Goal: Ask a question: Seek information or help from site administrators or community

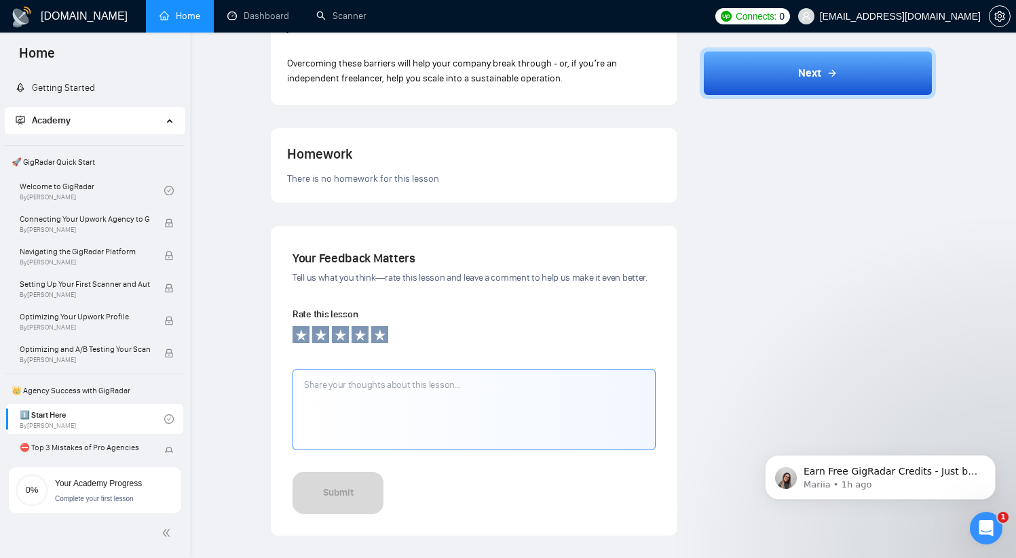
scroll to position [931, 0]
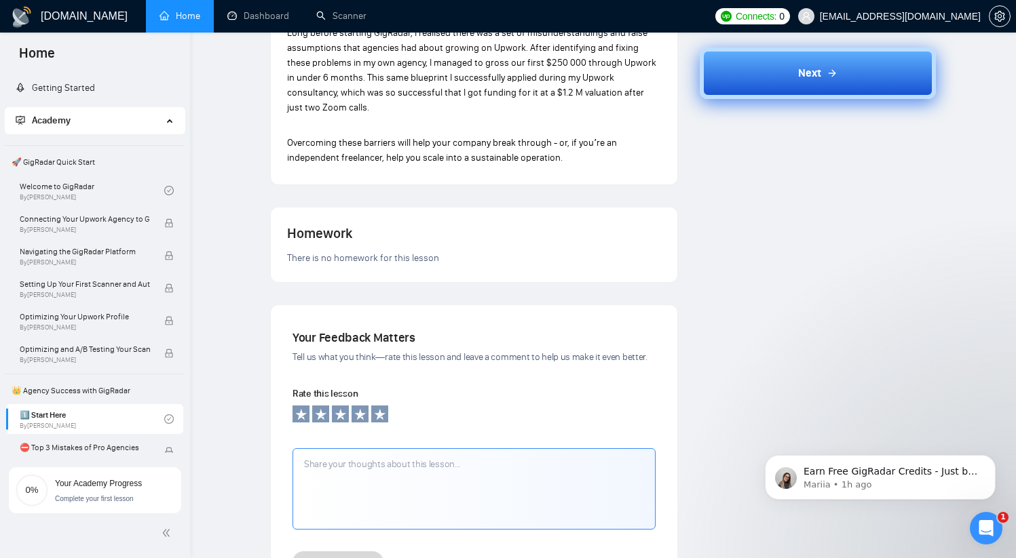
click at [813, 77] on span "Next" at bounding box center [809, 73] width 23 height 16
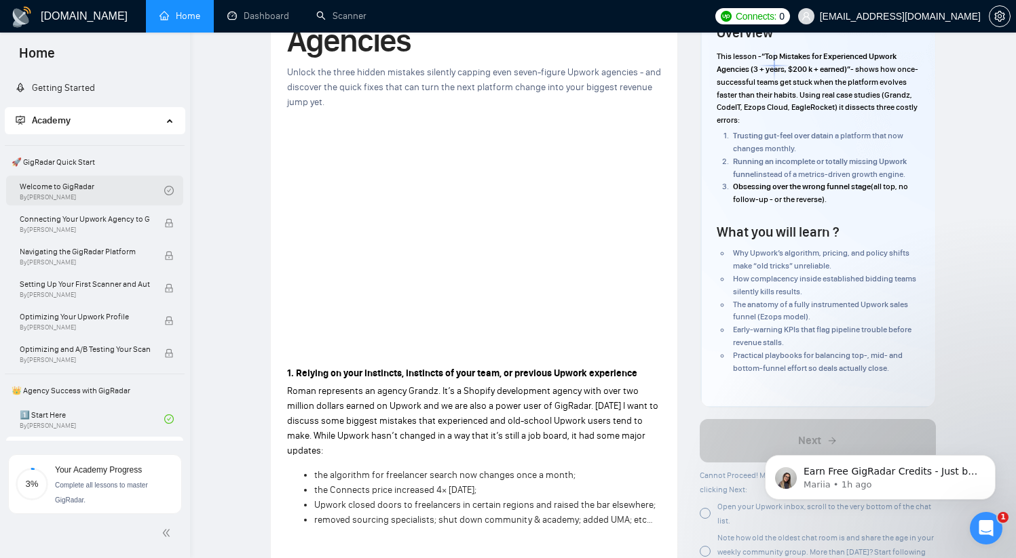
click at [104, 191] on link "Welcome to GigRadar By Vlad Timinsky" at bounding box center [92, 191] width 145 height 30
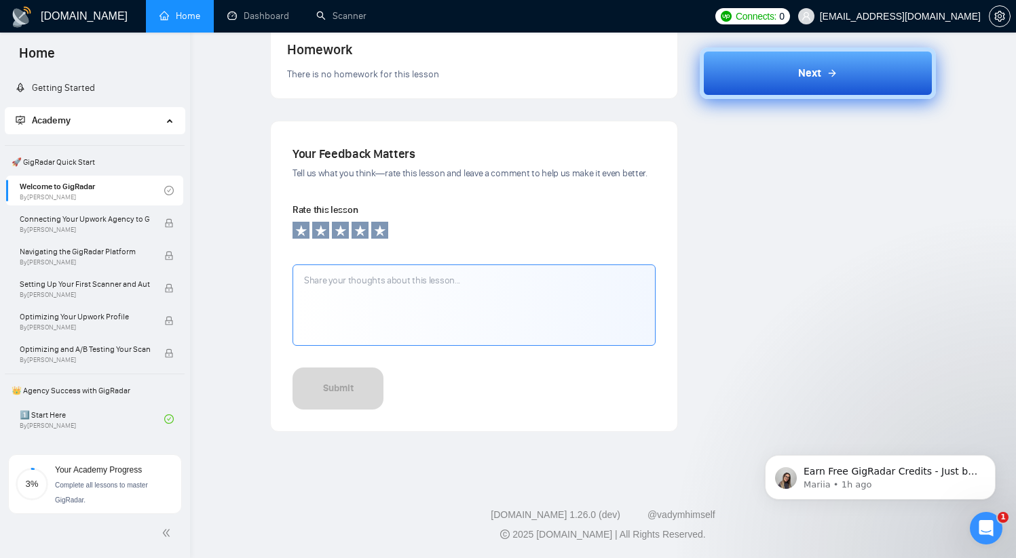
scroll to position [16, 0]
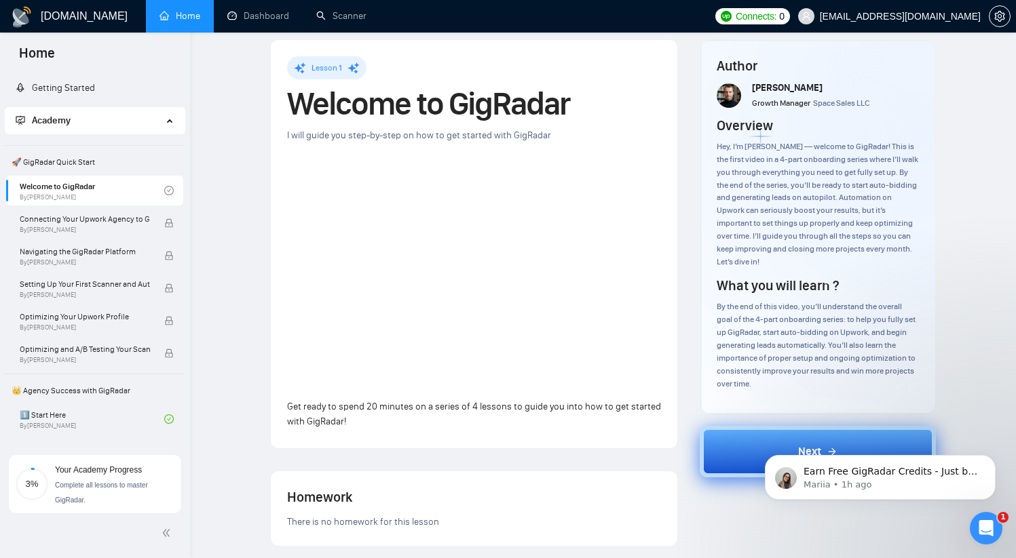
click at [755, 451] on body "Earn Free GigRadar Credits - Just by Sharing Your Story! 💬 Want more credits fo…" at bounding box center [880, 474] width 261 height 84
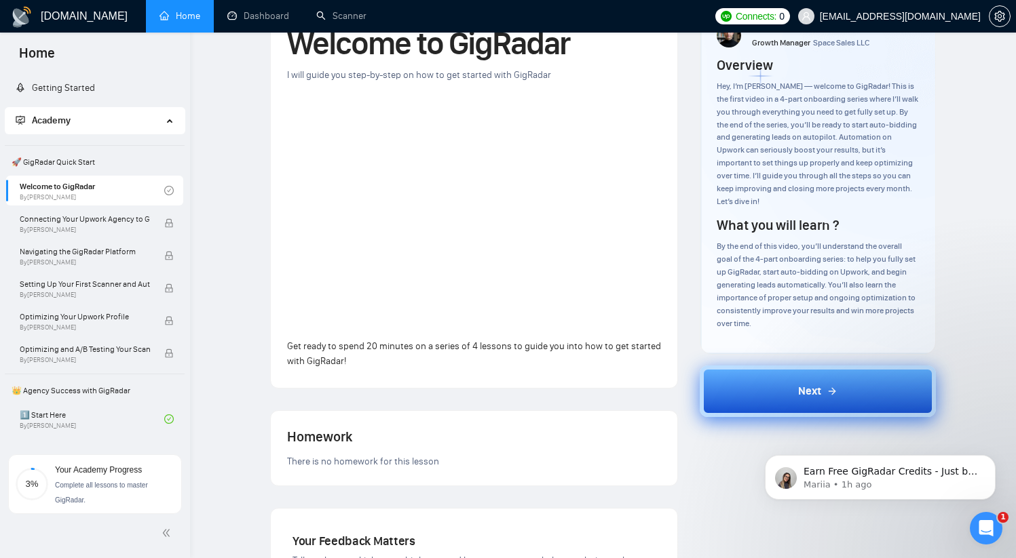
scroll to position [88, 0]
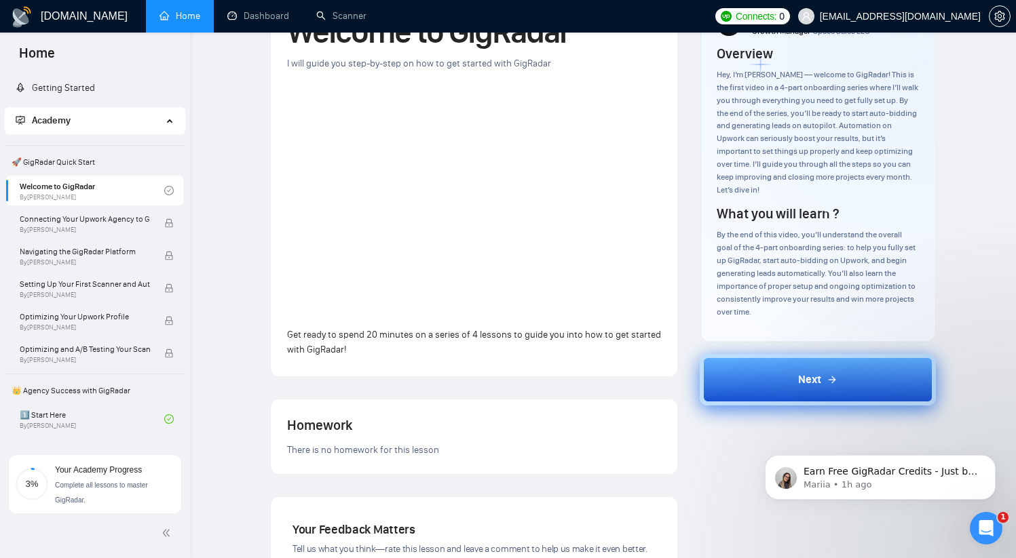
click at [820, 383] on span "Next" at bounding box center [809, 380] width 23 height 16
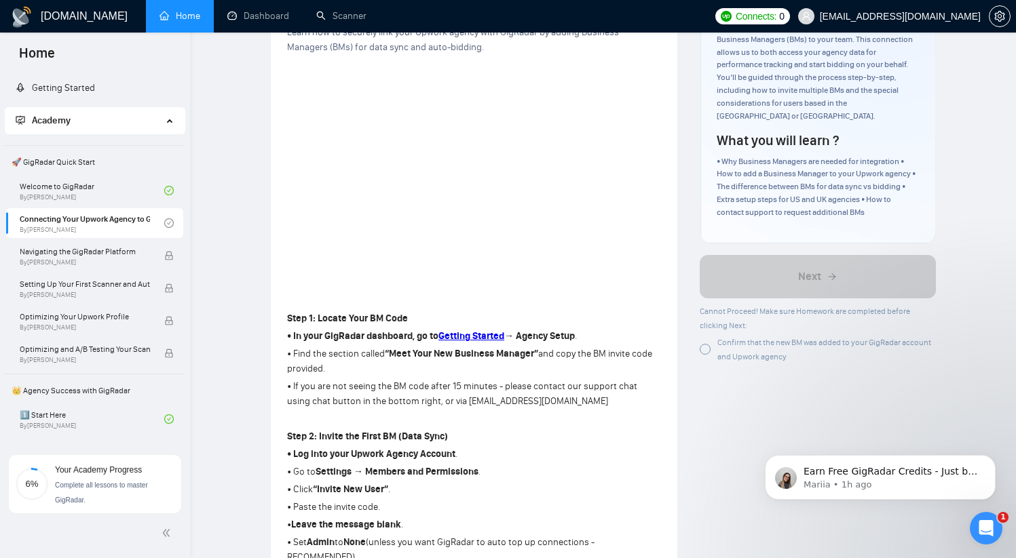
scroll to position [159, 0]
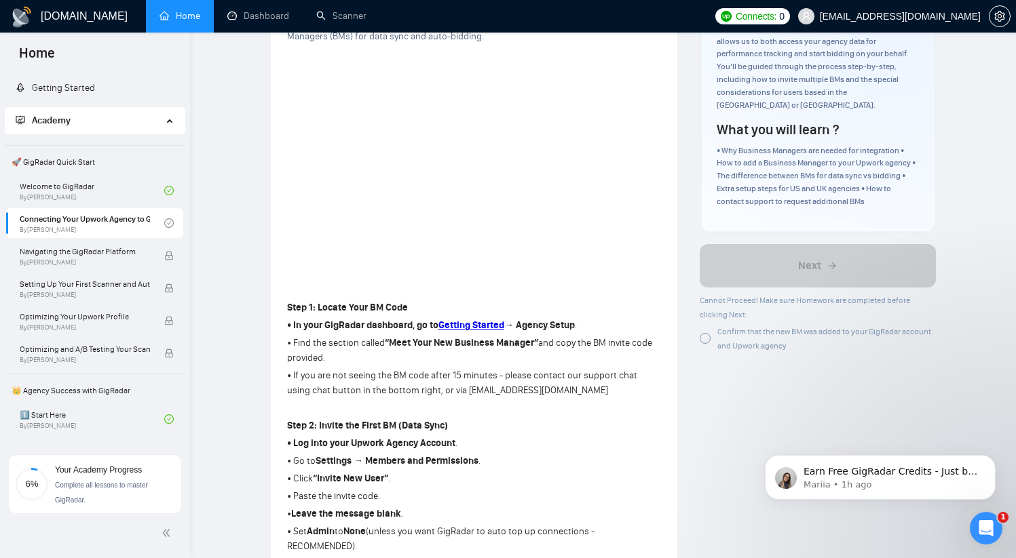
click at [564, 362] on p "• Find the section called “Meet Your New Business Manager” and copy the BM invi…" at bounding box center [474, 351] width 374 height 30
click at [566, 391] on p "• If you are not seeing the BM code after 15 minutes - please contact our suppo…" at bounding box center [474, 383] width 374 height 30
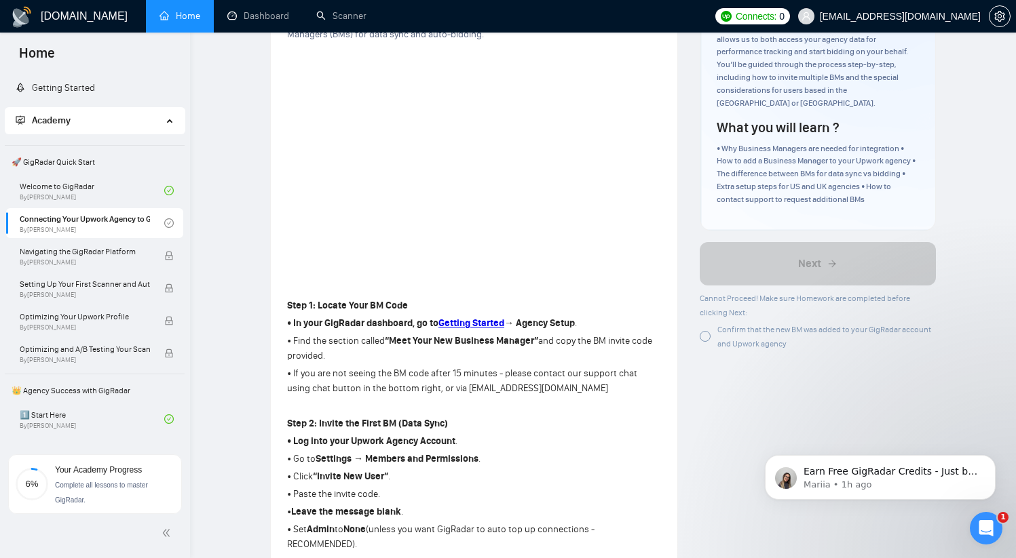
scroll to position [162, 0]
click at [702, 330] on div at bounding box center [705, 335] width 11 height 11
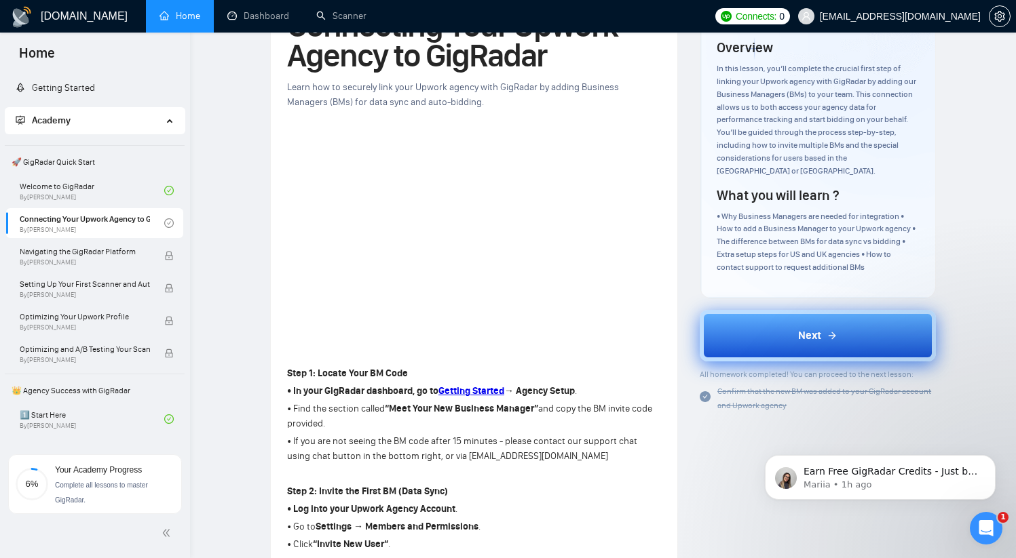
scroll to position [0, 0]
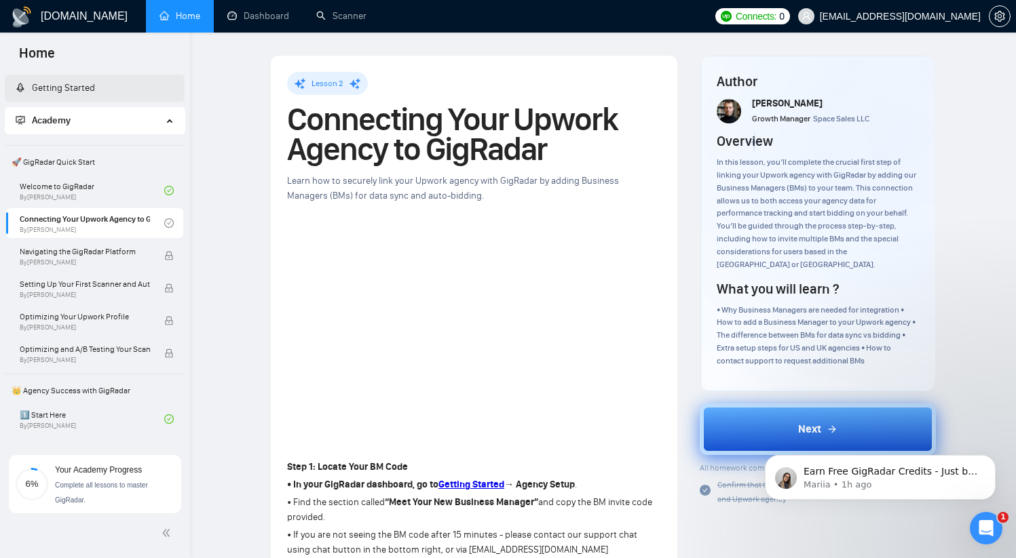
click at [61, 89] on link "Getting Started" at bounding box center [55, 88] width 79 height 12
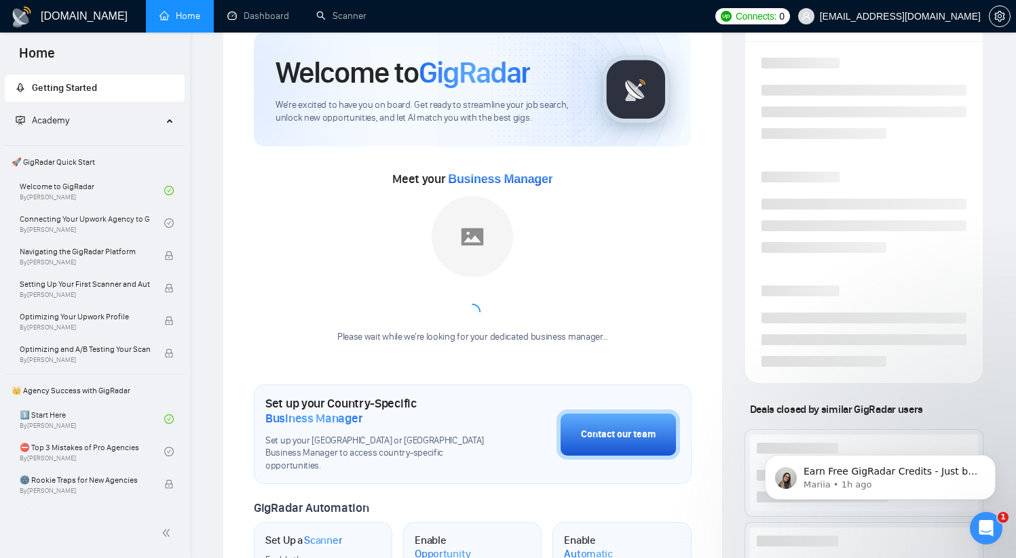
scroll to position [90, 0]
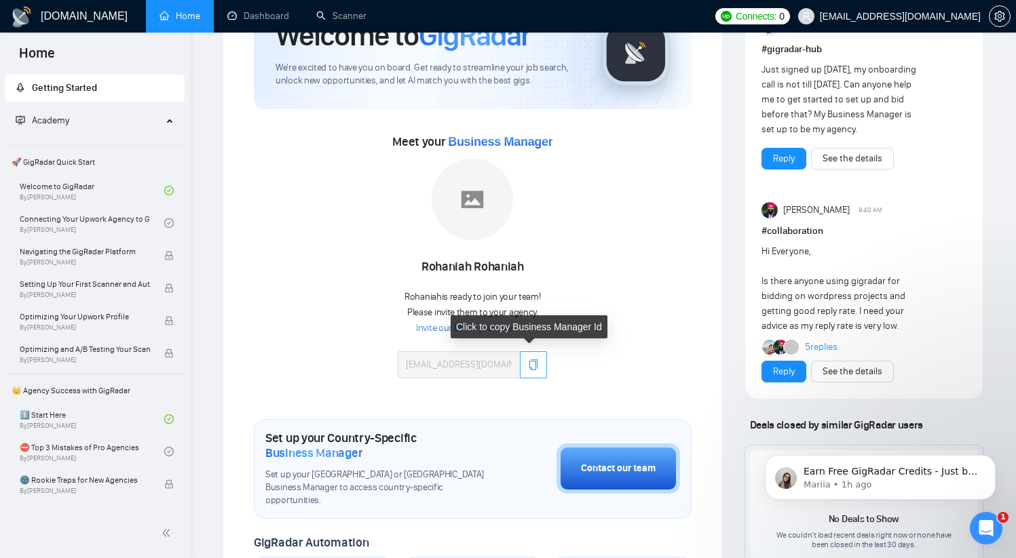
click at [534, 366] on icon "copy" at bounding box center [533, 365] width 9 height 11
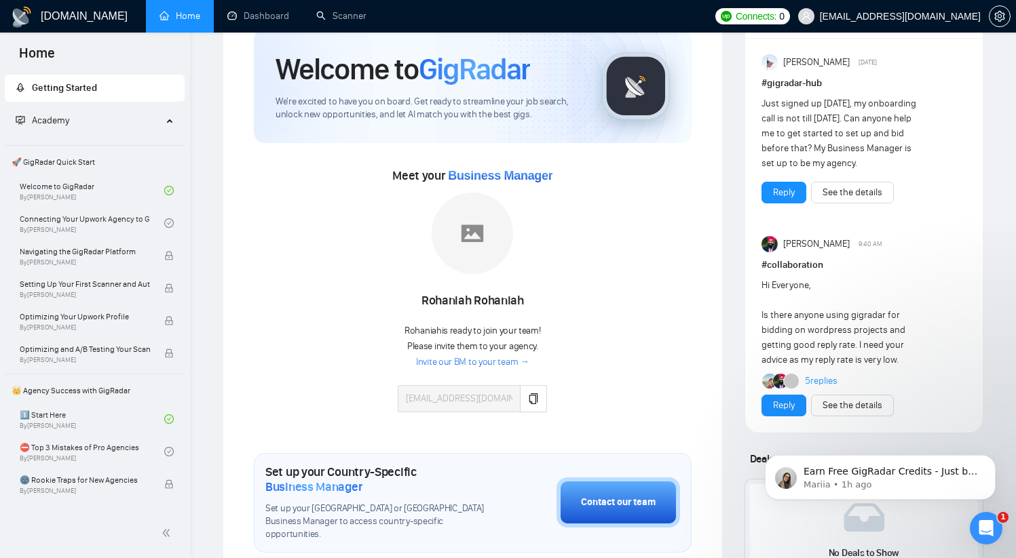
scroll to position [250, 0]
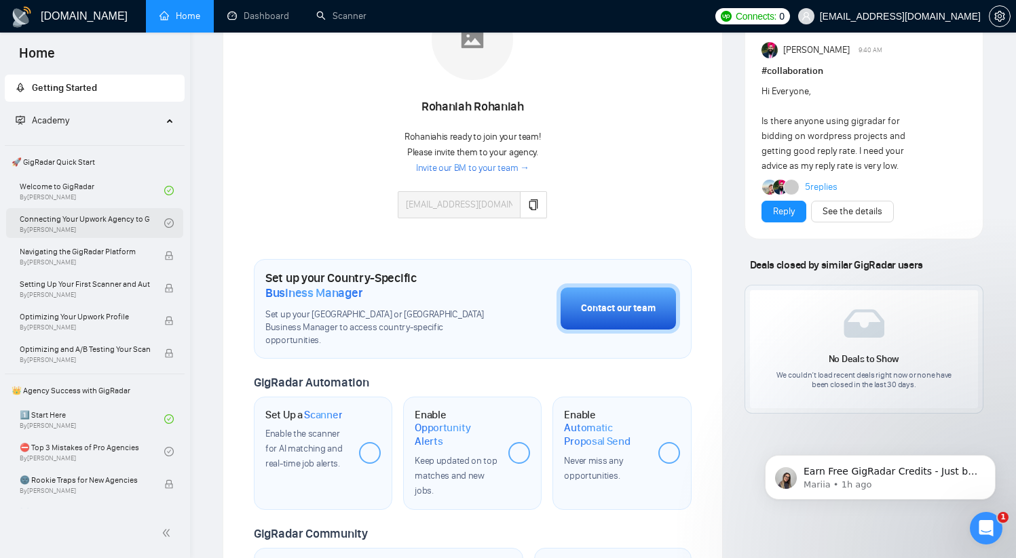
click at [88, 217] on link "Connecting Your Upwork Agency to GigRadar By Vlad Timinsky" at bounding box center [92, 223] width 145 height 30
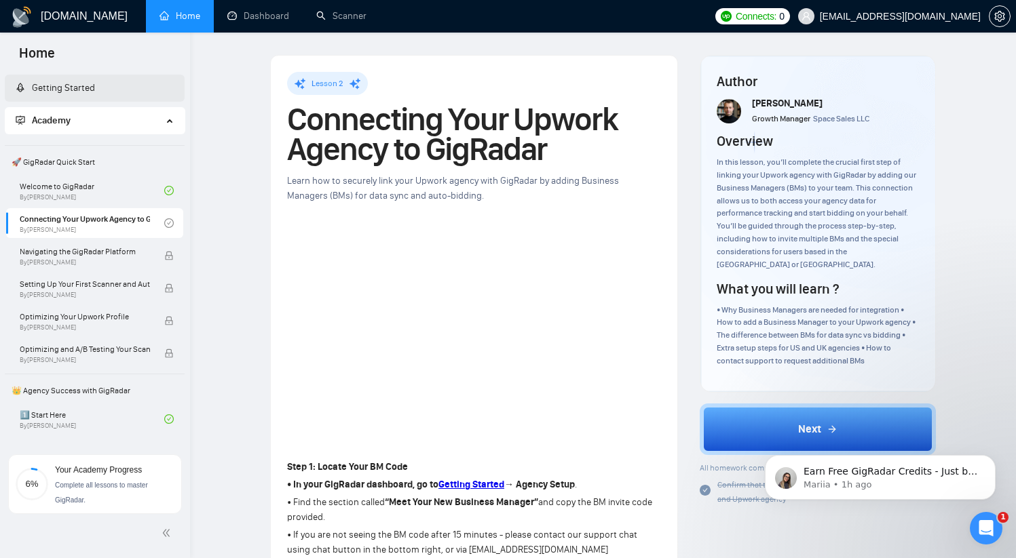
click at [79, 92] on link "Getting Started" at bounding box center [55, 88] width 79 height 12
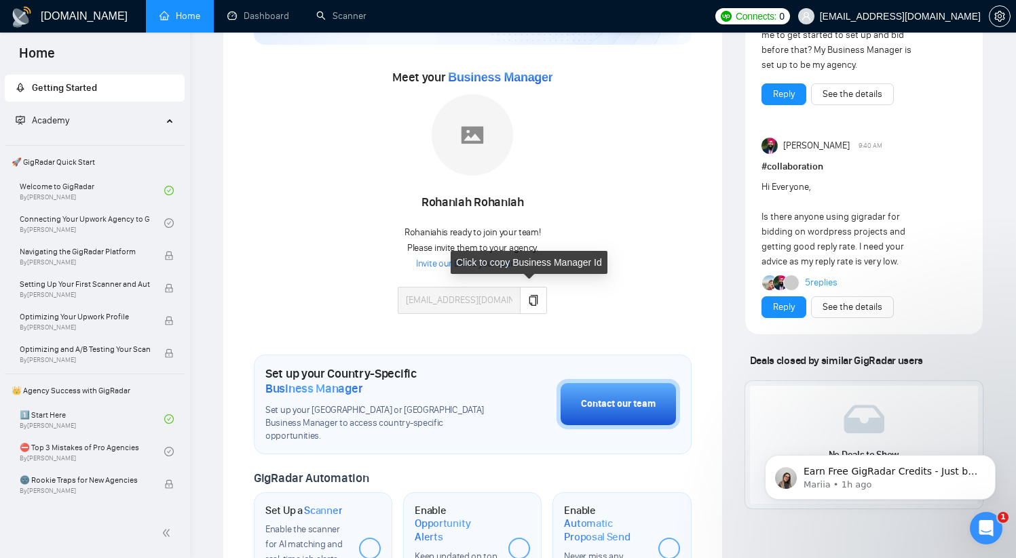
scroll to position [164, 0]
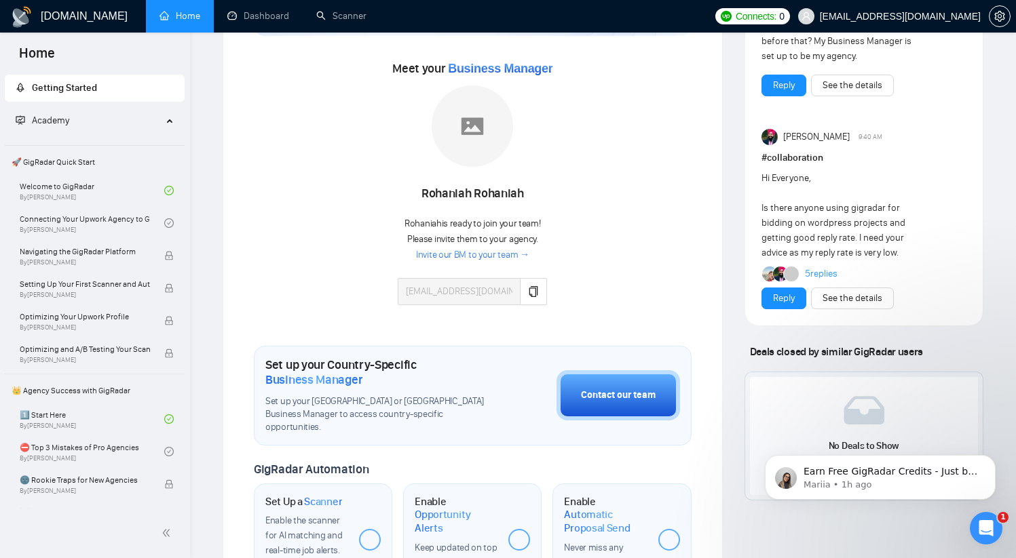
click at [484, 254] on link "Invite our BM to your team →" at bounding box center [472, 255] width 113 height 13
click at [535, 293] on icon "copy" at bounding box center [533, 291] width 9 height 11
click at [496, 253] on link "Invite our BM to your team →" at bounding box center [472, 255] width 113 height 13
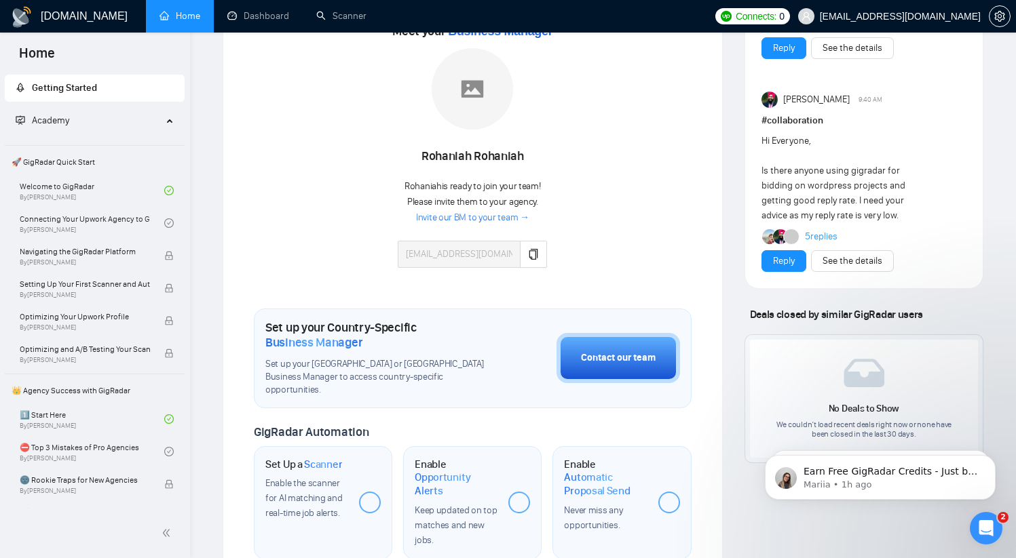
scroll to position [204, 0]
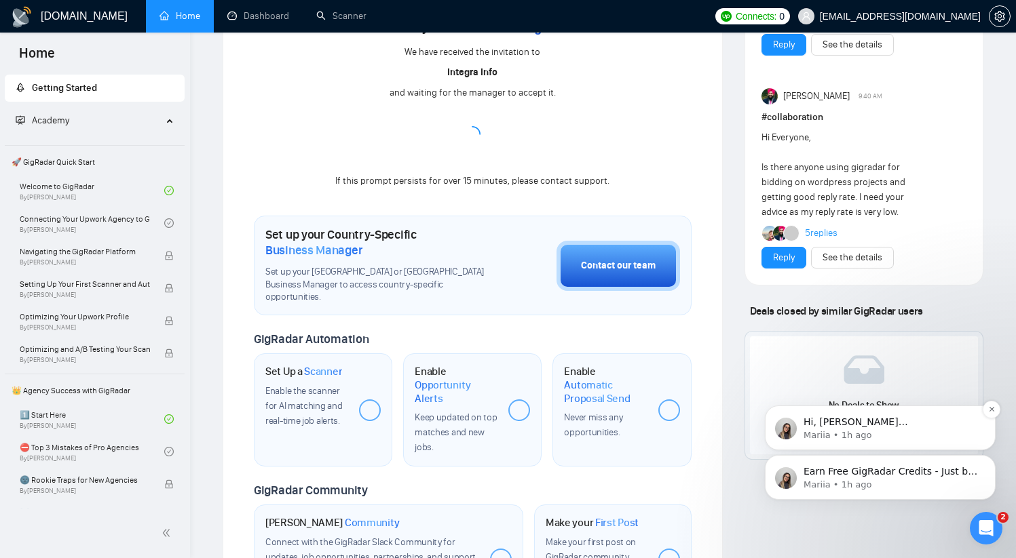
click at [890, 436] on p "Mariia • 1h ago" at bounding box center [890, 436] width 175 height 12
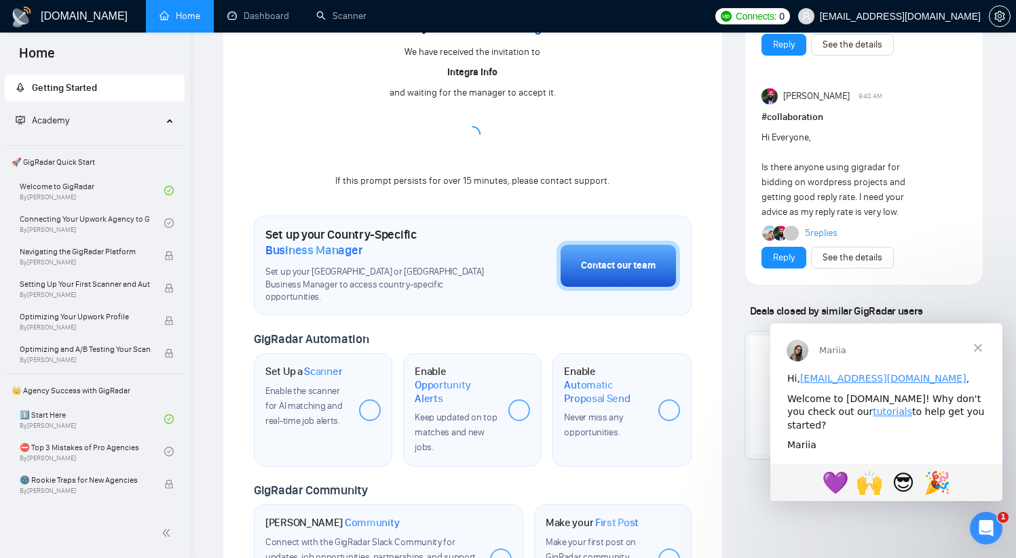
scroll to position [0, 0]
click at [982, 534] on icon "Open Intercom Messenger" at bounding box center [984, 527] width 22 height 22
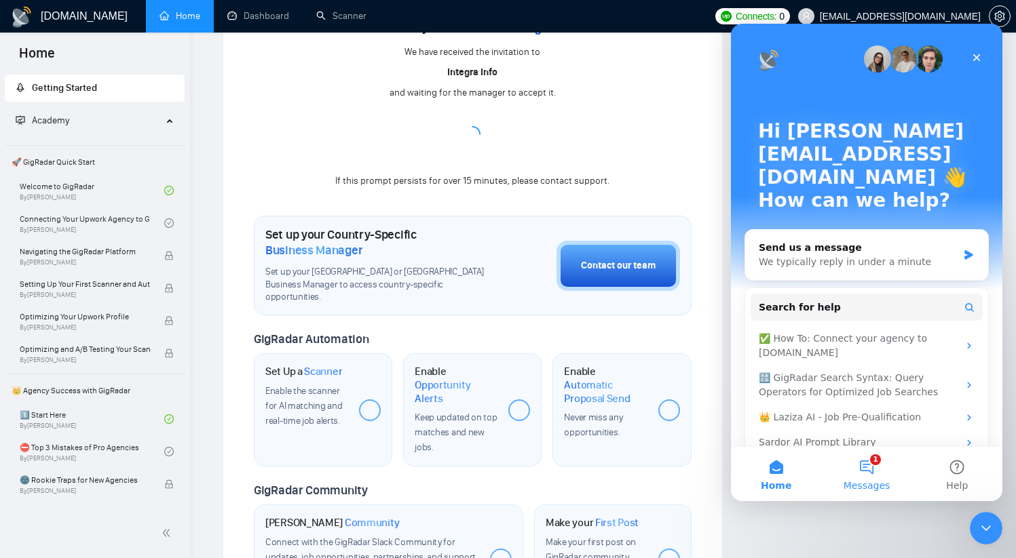
click at [863, 470] on button "1 Messages" at bounding box center [866, 474] width 90 height 54
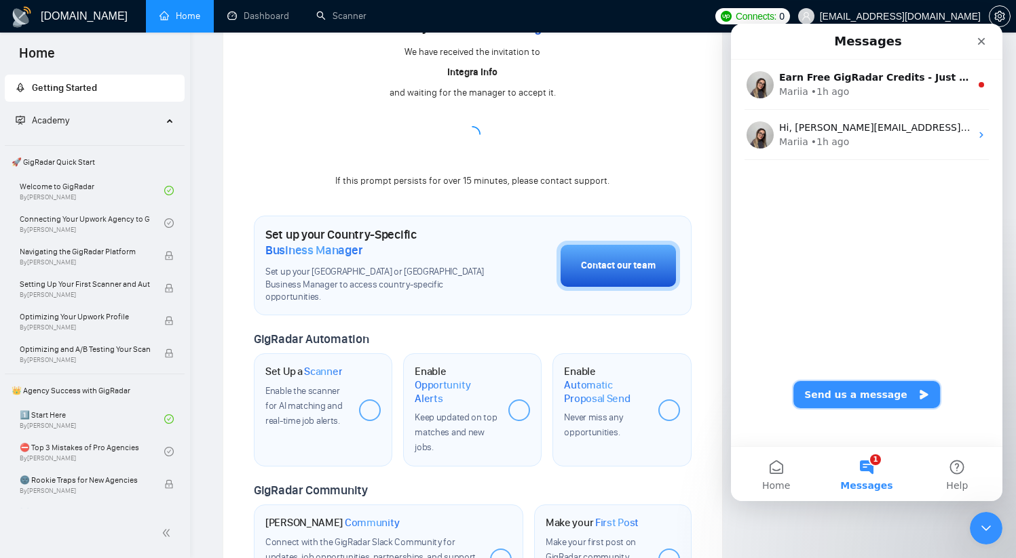
click at [850, 402] on button "Send us a message" at bounding box center [866, 394] width 147 height 27
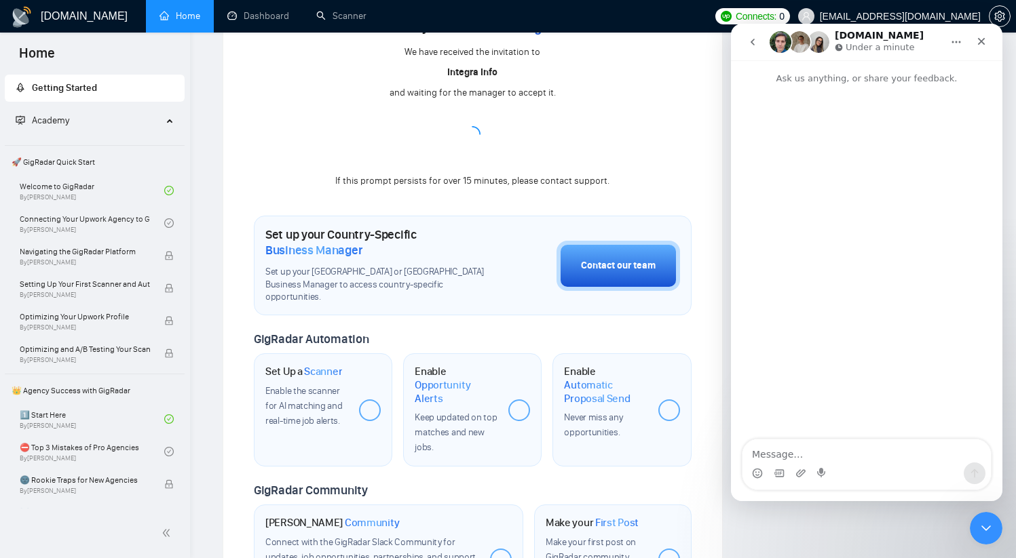
click at [845, 455] on textarea "Message…" at bounding box center [866, 451] width 248 height 23
type textarea "Hello, I need additional US based business manager."
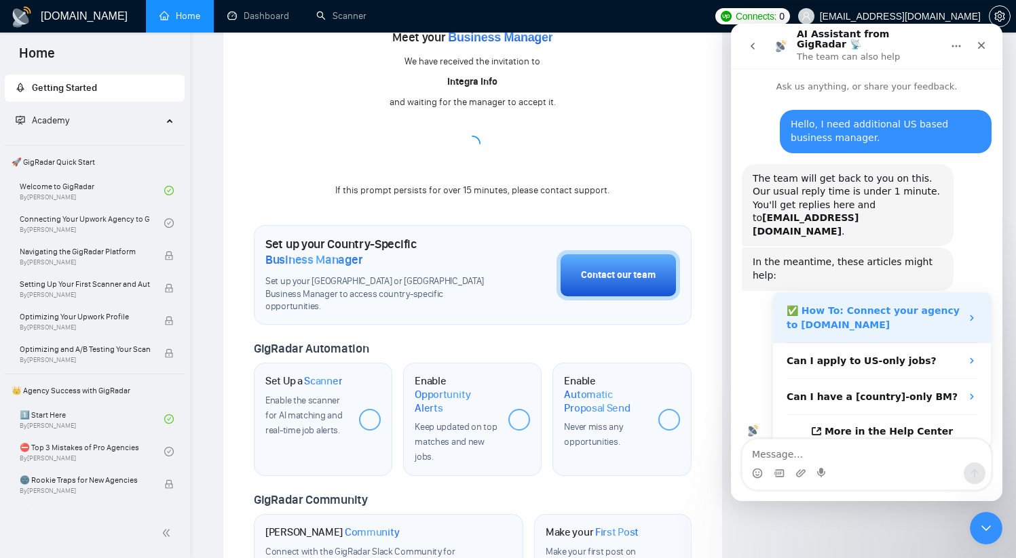
scroll to position [196, 0]
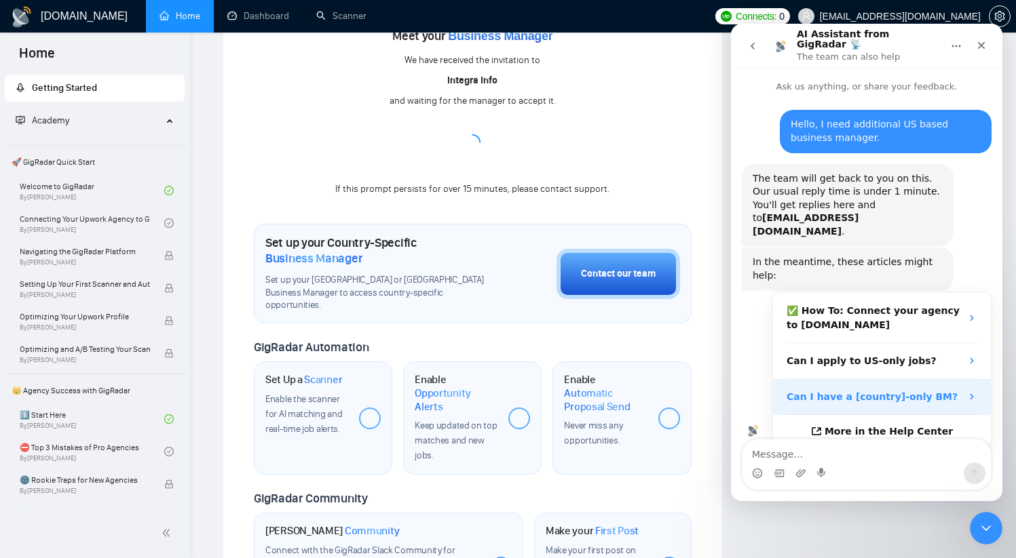
click at [897, 392] on strong "Can I have a [country]-only BM?" at bounding box center [871, 397] width 171 height 11
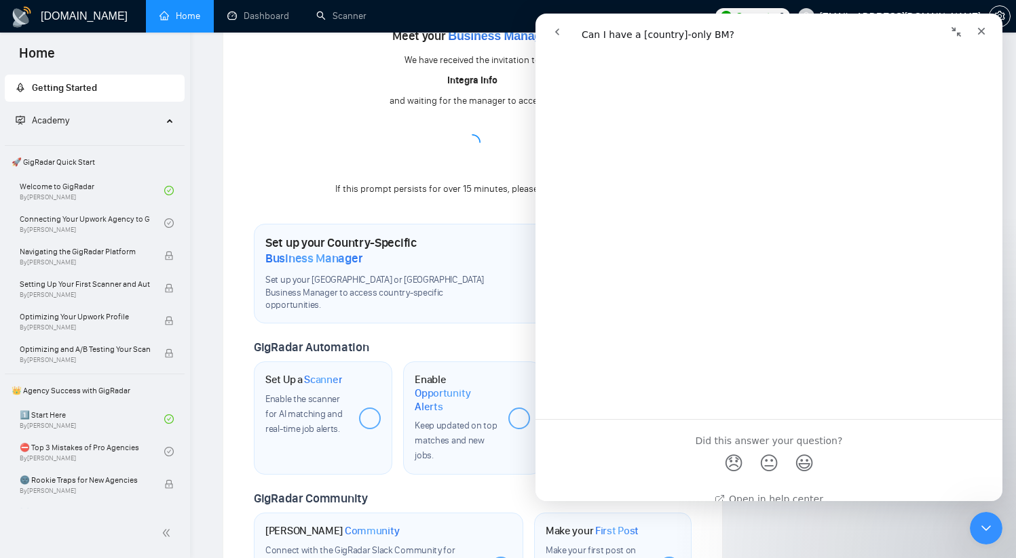
scroll to position [700, 0]
click at [978, 34] on icon "Close" at bounding box center [981, 31] width 11 height 11
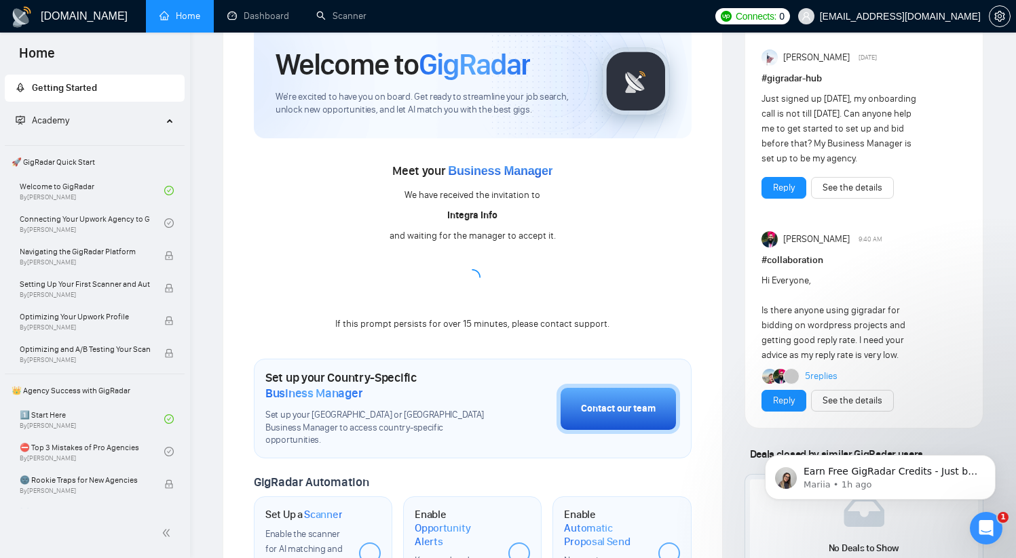
scroll to position [0, 0]
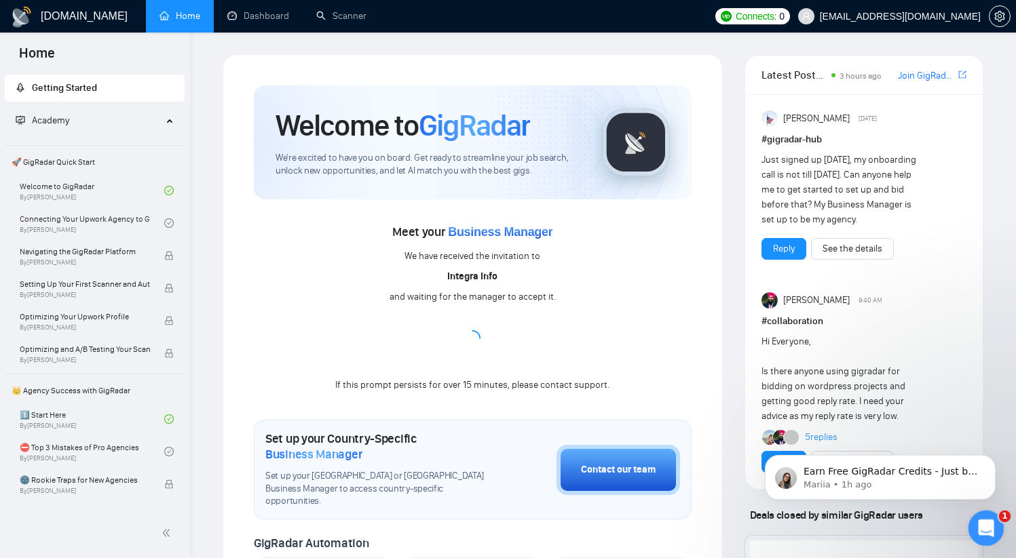
click at [980, 519] on icon "Open Intercom Messenger" at bounding box center [984, 527] width 22 height 22
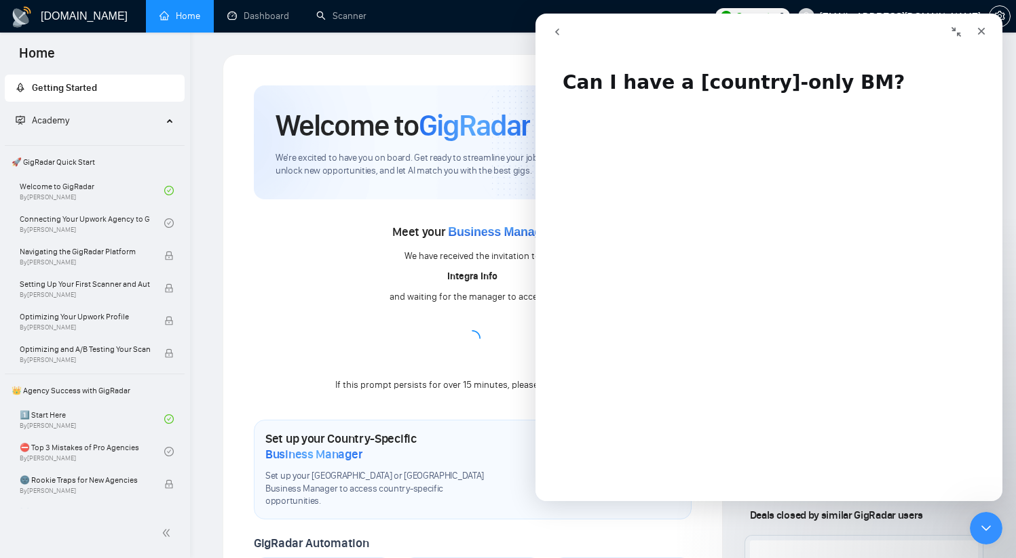
click at [560, 30] on icon "go back" at bounding box center [557, 31] width 11 height 11
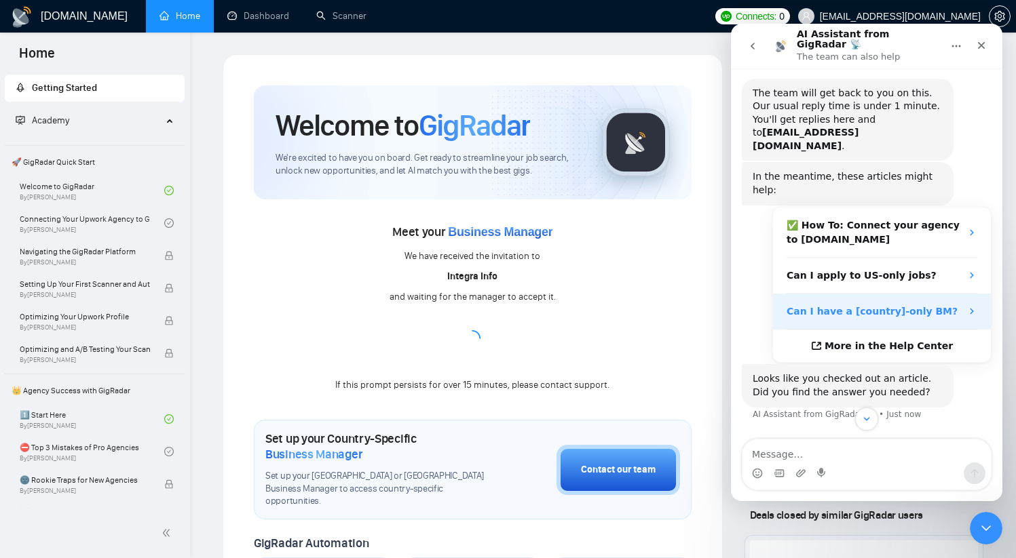
scroll to position [95, 0]
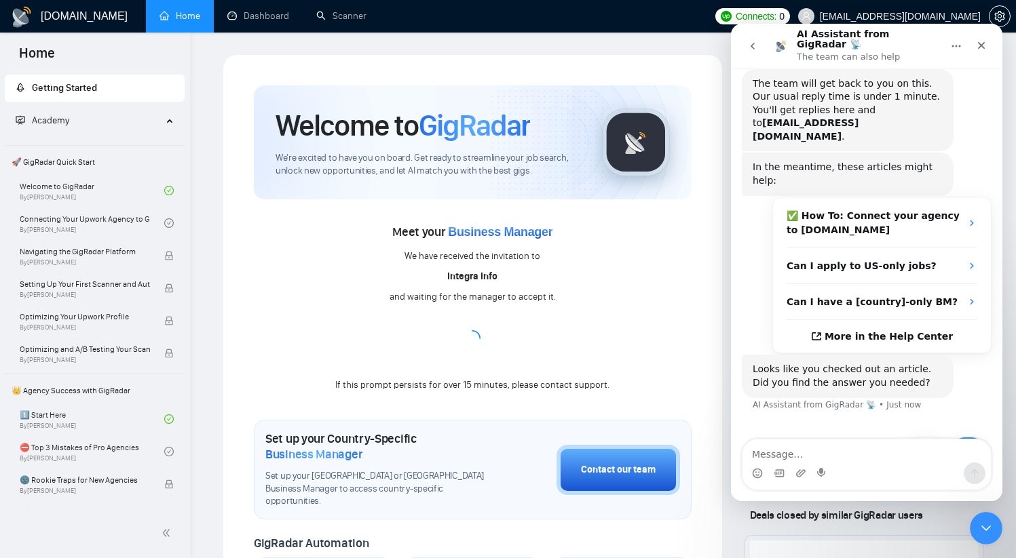
click at [958, 437] on button "No" at bounding box center [967, 450] width 33 height 27
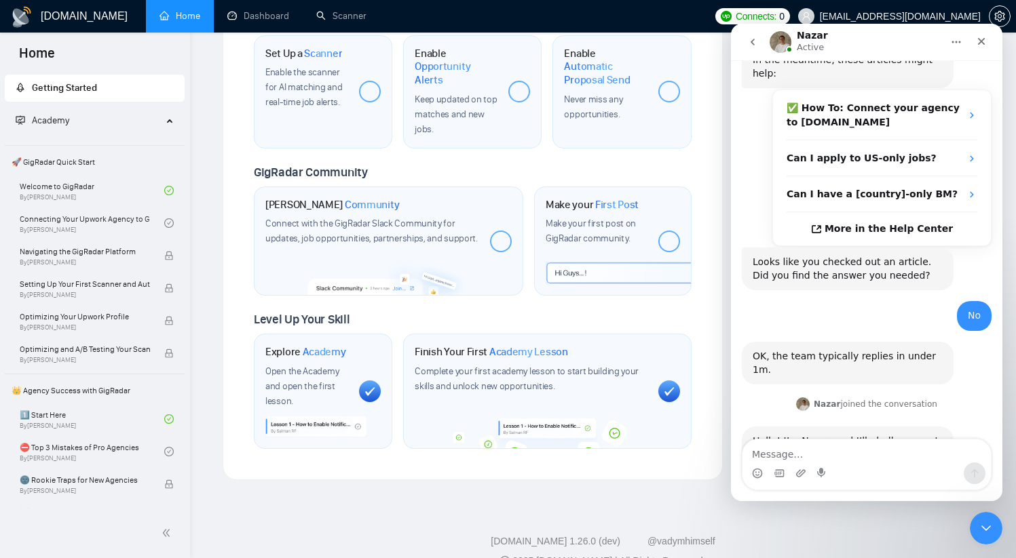
scroll to position [239, 0]
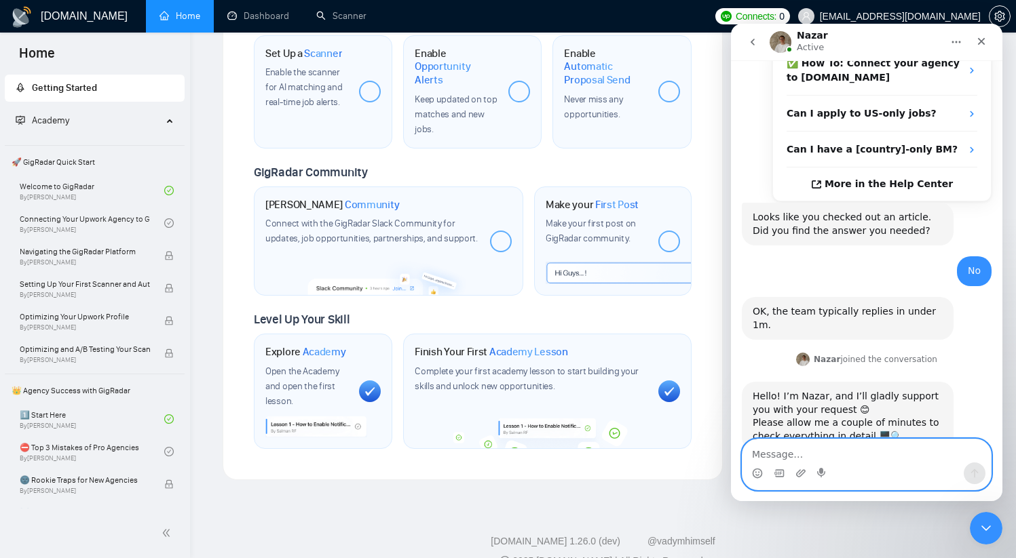
click at [802, 458] on textarea "Message…" at bounding box center [866, 451] width 248 height 23
type textarea "sure"
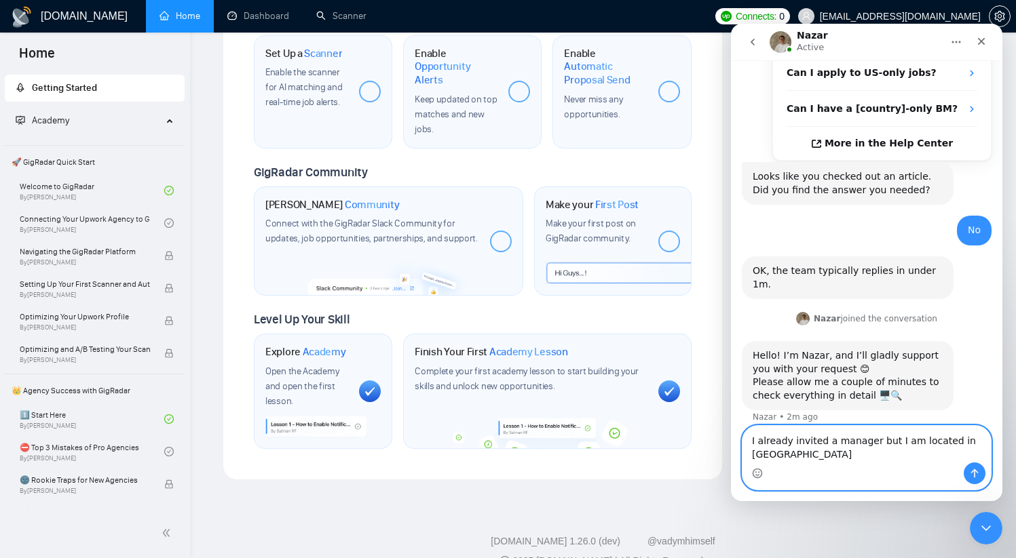
type textarea "I already invited a manager but I am located in USA"
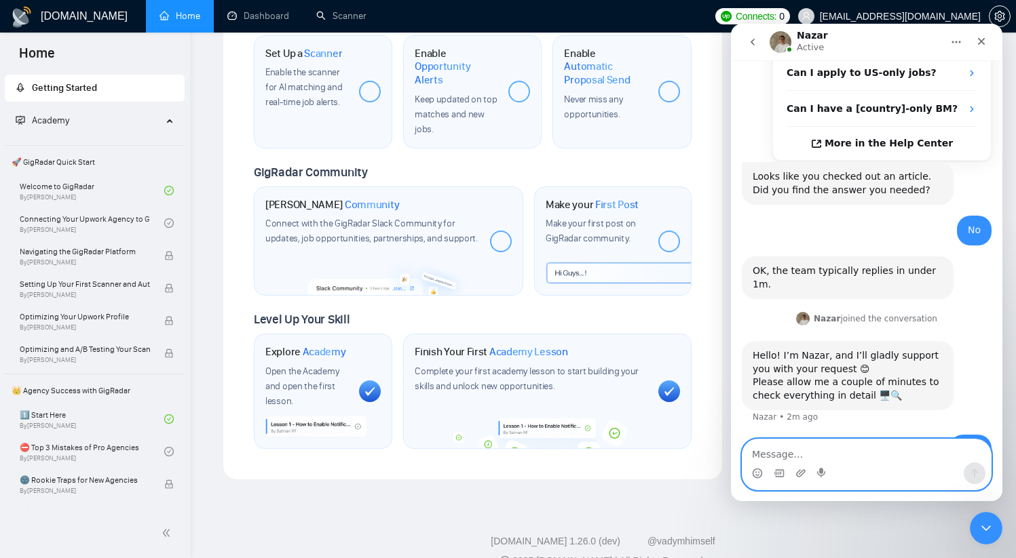
scroll to position [324, 0]
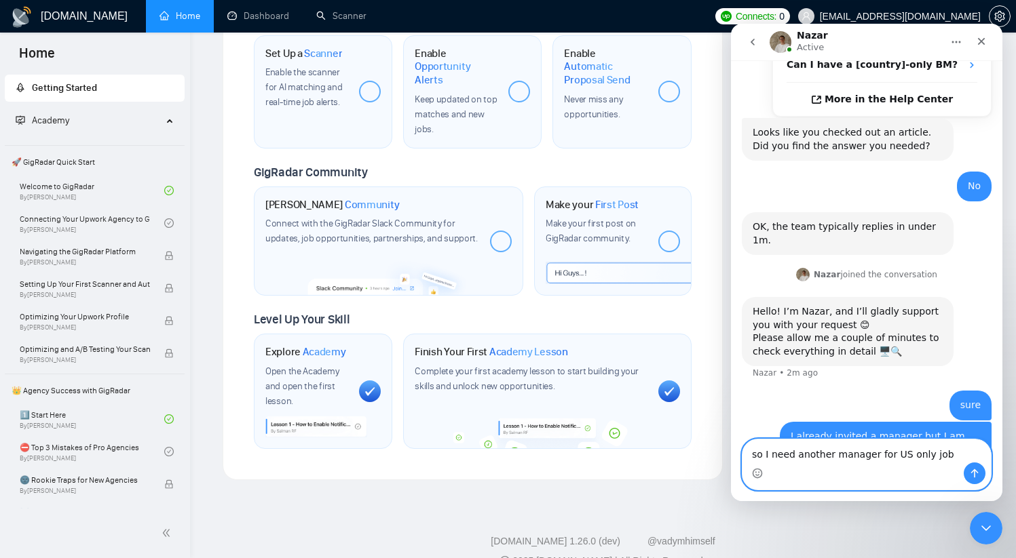
type textarea "so I need another manager for US only jobs"
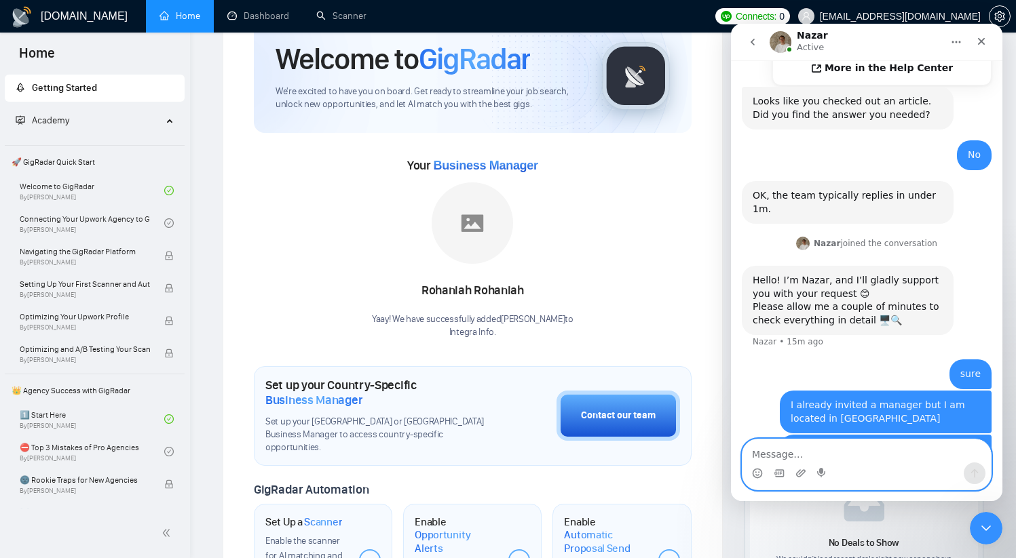
scroll to position [69, 0]
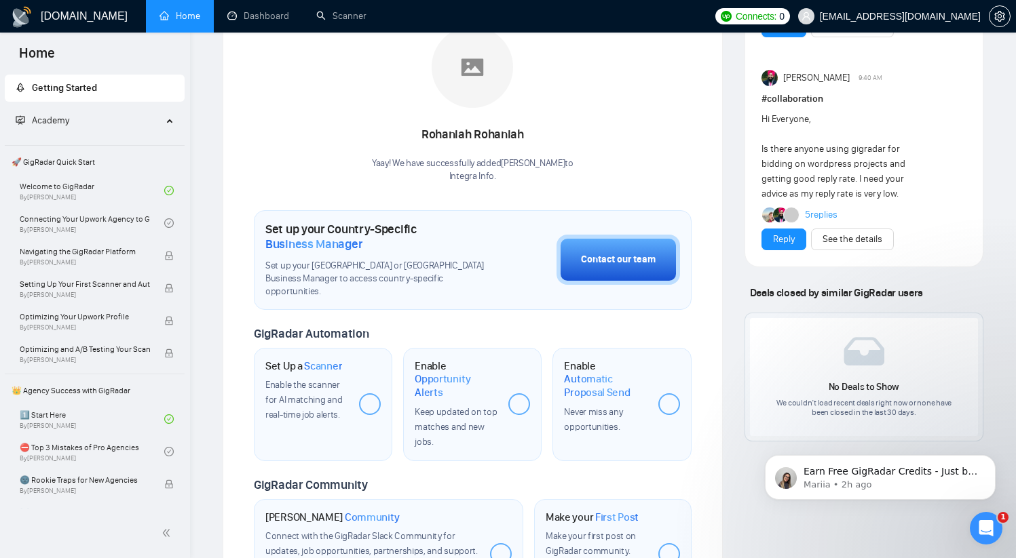
scroll to position [239, 0]
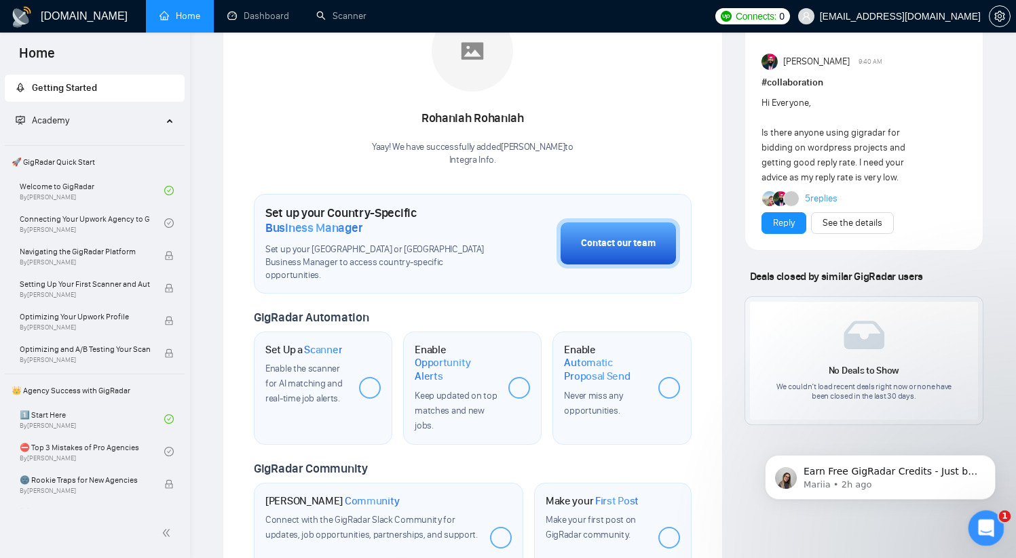
click at [982, 525] on icon "Open Intercom Messenger" at bounding box center [984, 527] width 22 height 22
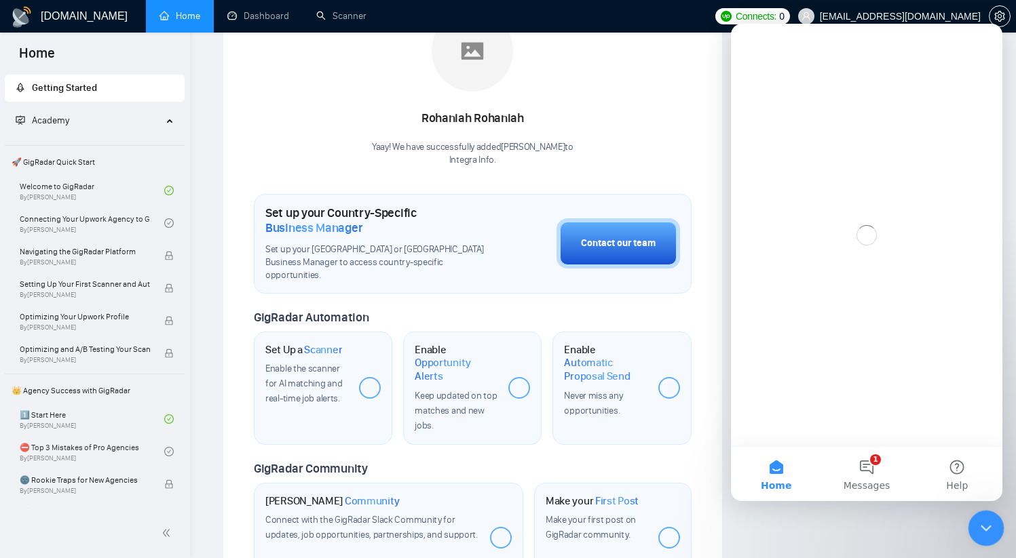
scroll to position [0, 0]
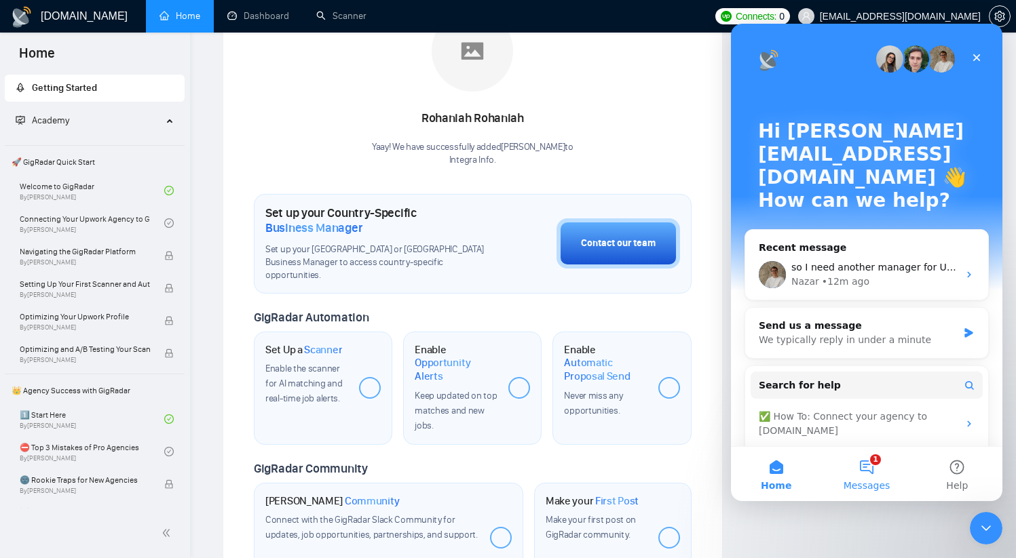
click at [866, 467] on button "1 Messages" at bounding box center [866, 474] width 90 height 54
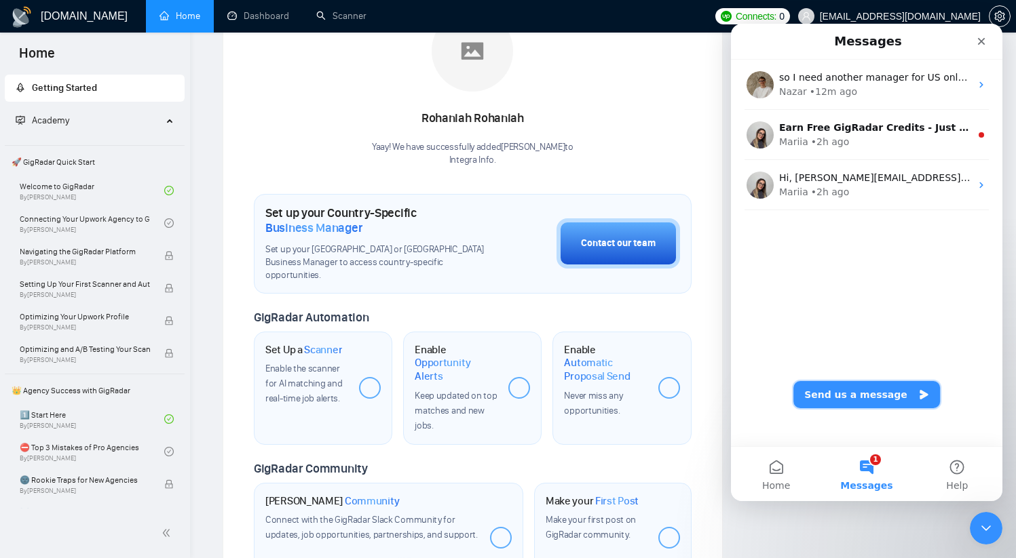
click at [871, 399] on button "Send us a message" at bounding box center [866, 394] width 147 height 27
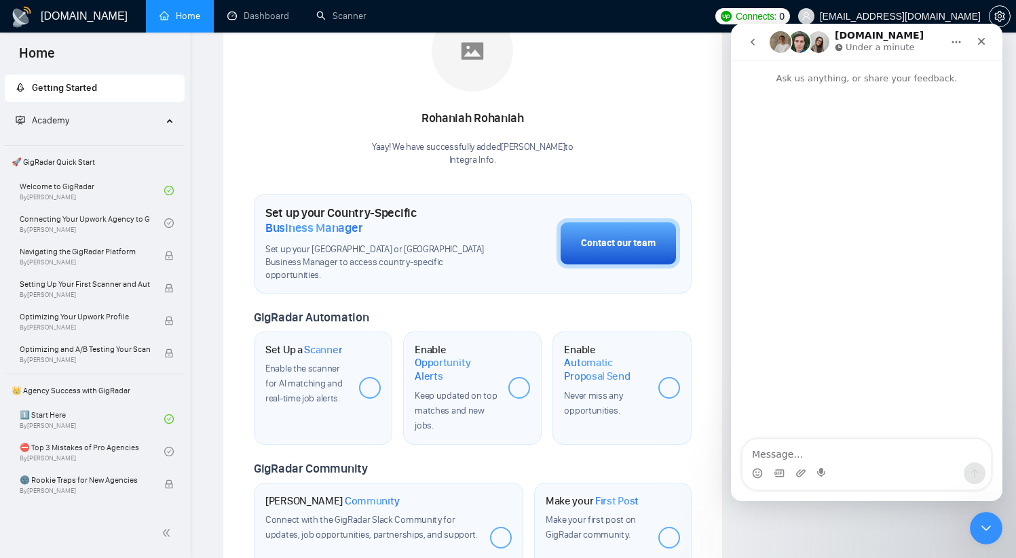
click at [752, 43] on icon "go back" at bounding box center [752, 42] width 11 height 11
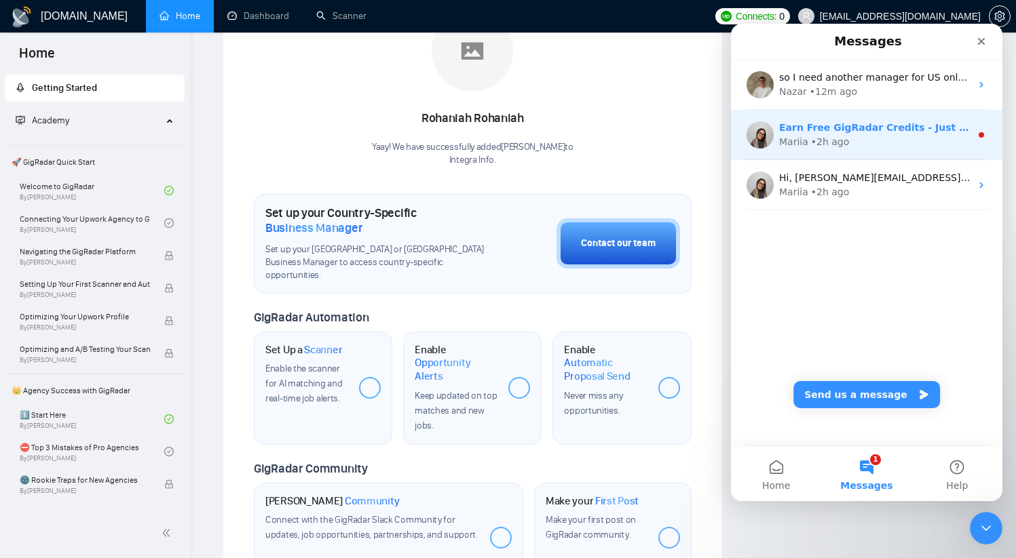
click at [871, 140] on div "Mariia • 2h ago" at bounding box center [874, 142] width 191 height 14
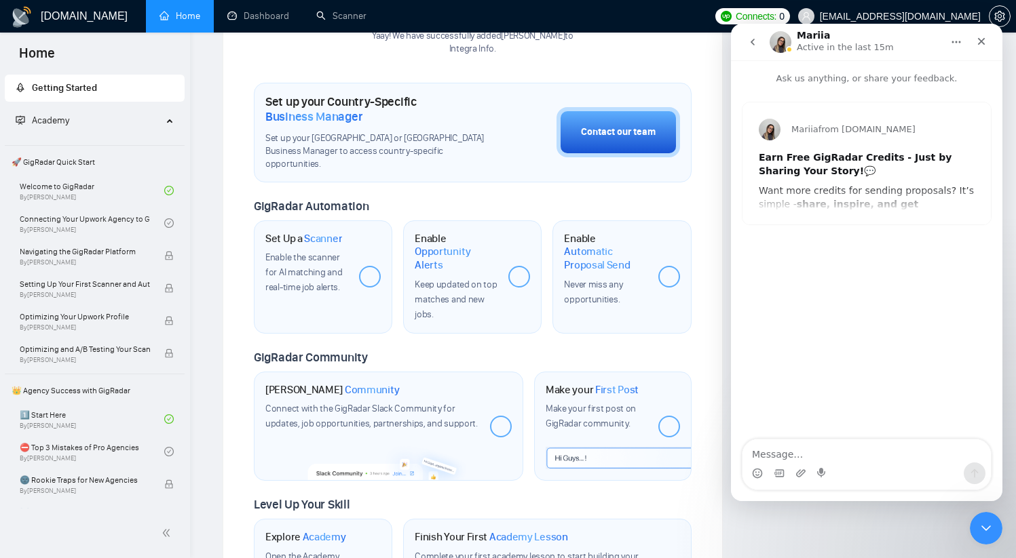
scroll to position [359, 0]
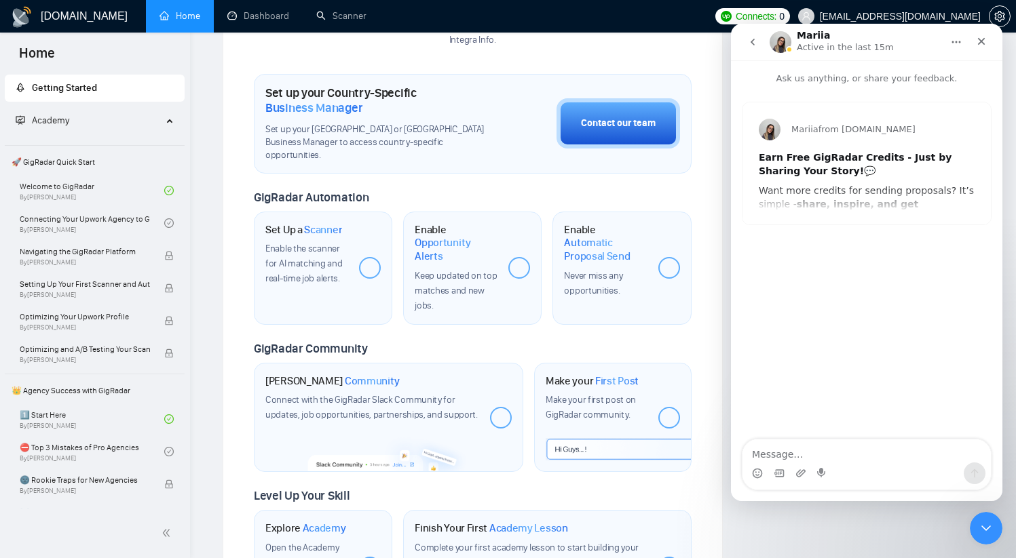
click at [755, 41] on icon "go back" at bounding box center [752, 42] width 11 height 11
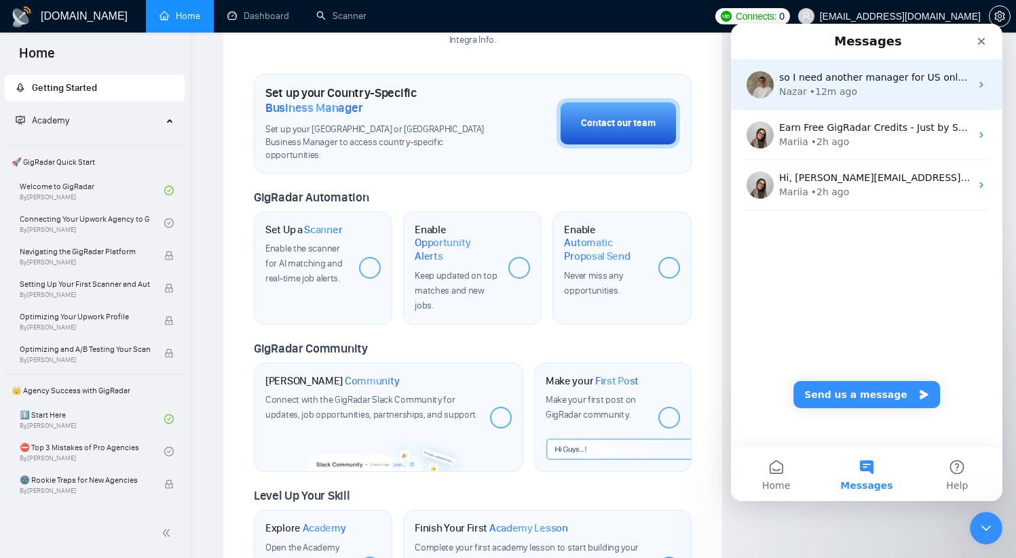
click at [822, 85] on div "• 12m ago" at bounding box center [833, 92] width 47 height 14
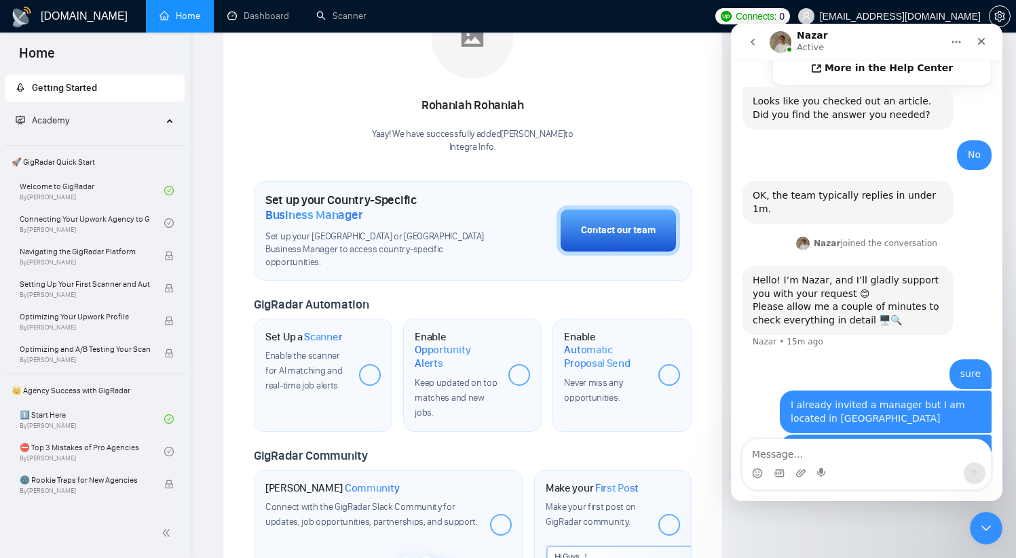
scroll to position [546, 0]
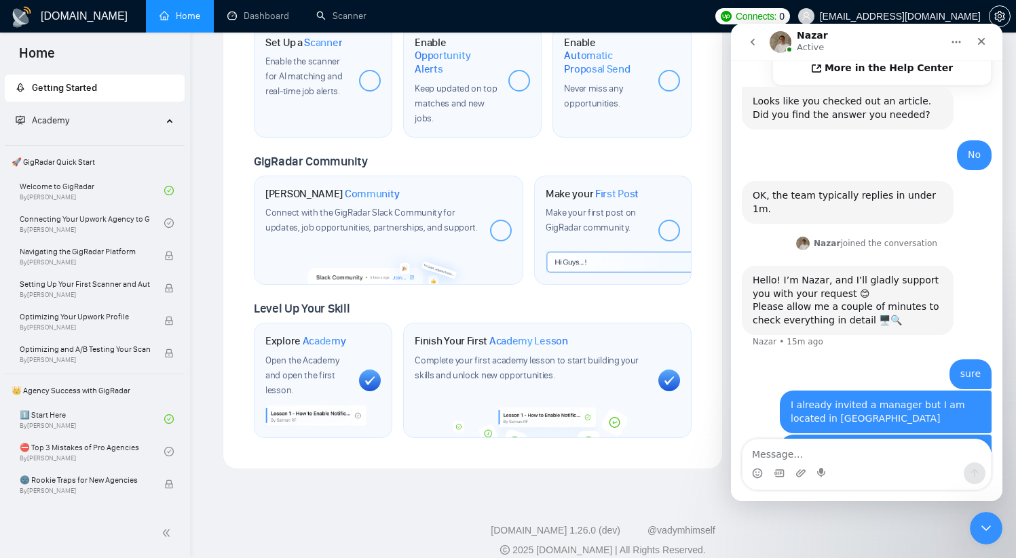
click at [818, 454] on textarea "Message…" at bounding box center [866, 451] width 248 height 23
type textarea "are you still checking?"
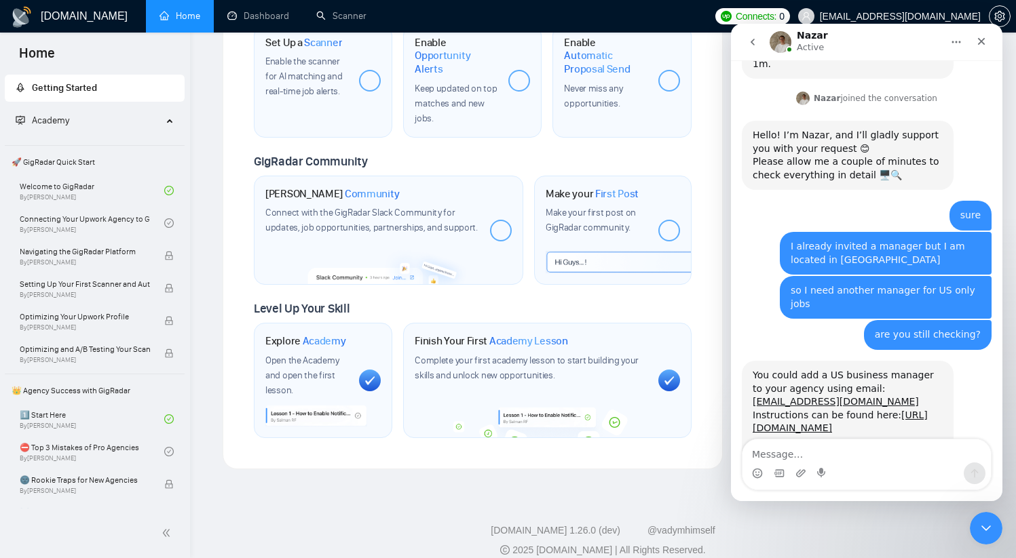
scroll to position [573, 0]
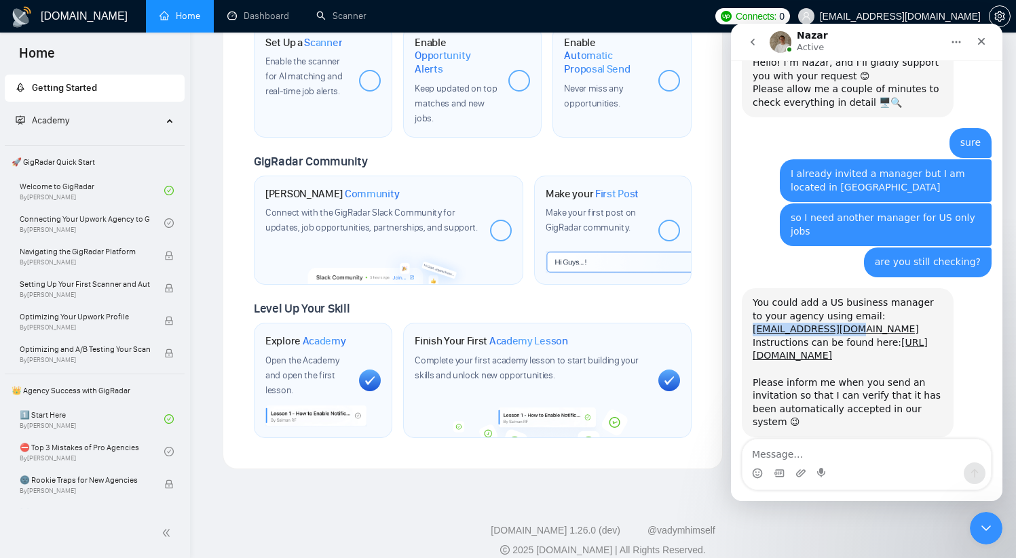
drag, startPoint x: 858, startPoint y: 278, endPoint x: 747, endPoint y: 277, distance: 111.3
click at [747, 288] on div "You could add a US business manager to your agency using email: s.ashdown123@we…" at bounding box center [848, 362] width 212 height 149
copy link "s.ashdown123@web.de"
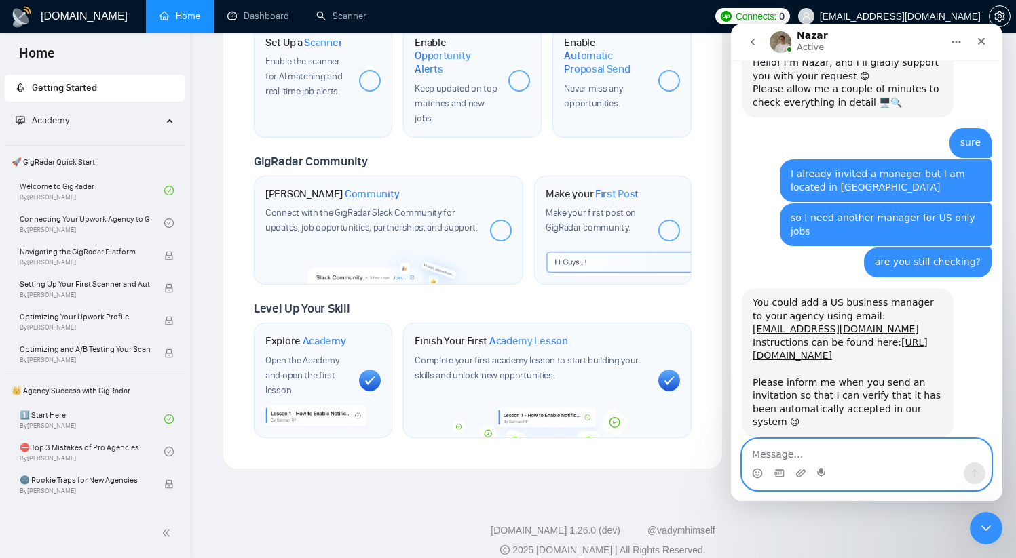
click at [820, 450] on textarea "Message…" at bounding box center [866, 451] width 248 height 23
type textarea "just invited"
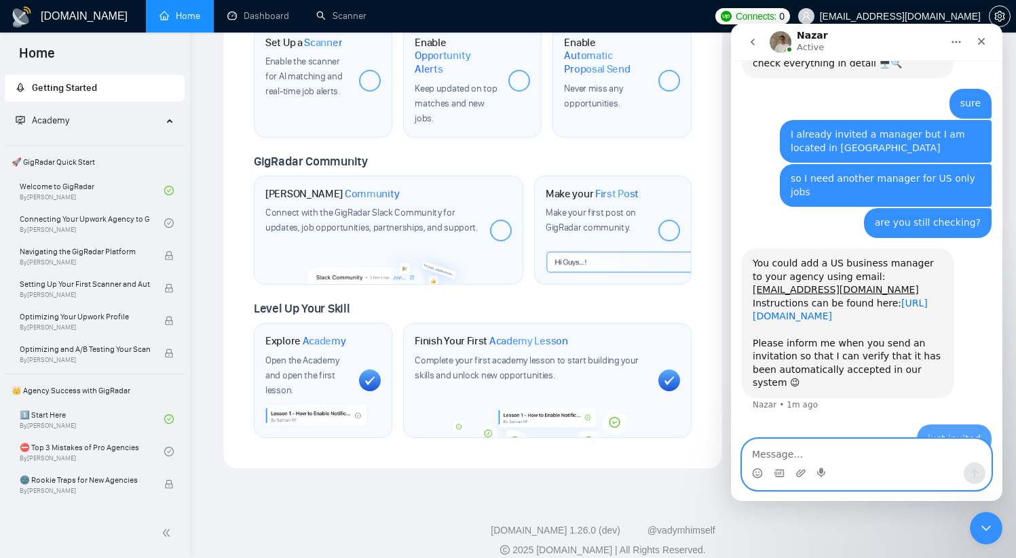
scroll to position [613, 0]
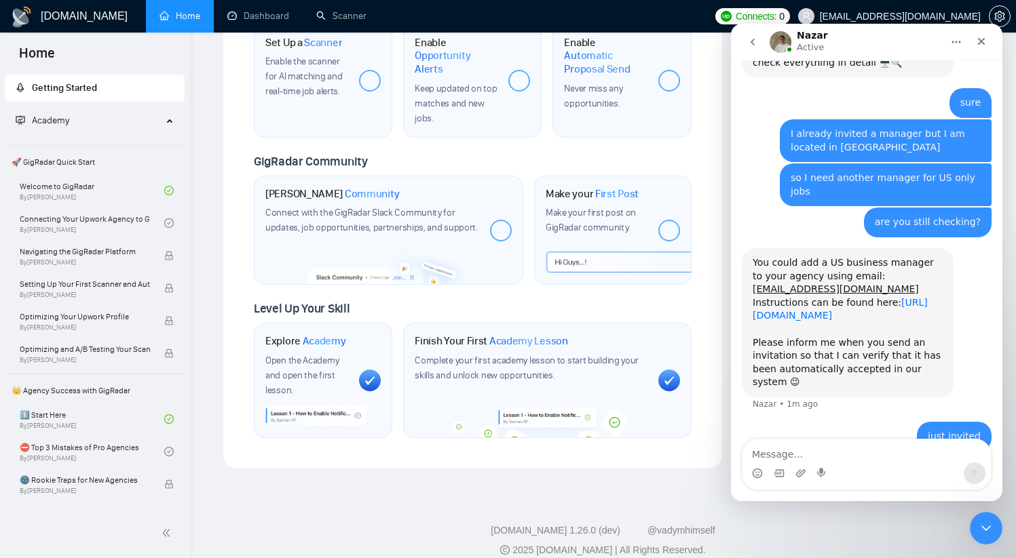
click at [786, 297] on link "https://help.gigradar.io/en/articles/6622579-how-to-connect-your-agency-to-gigr…" at bounding box center [840, 309] width 175 height 24
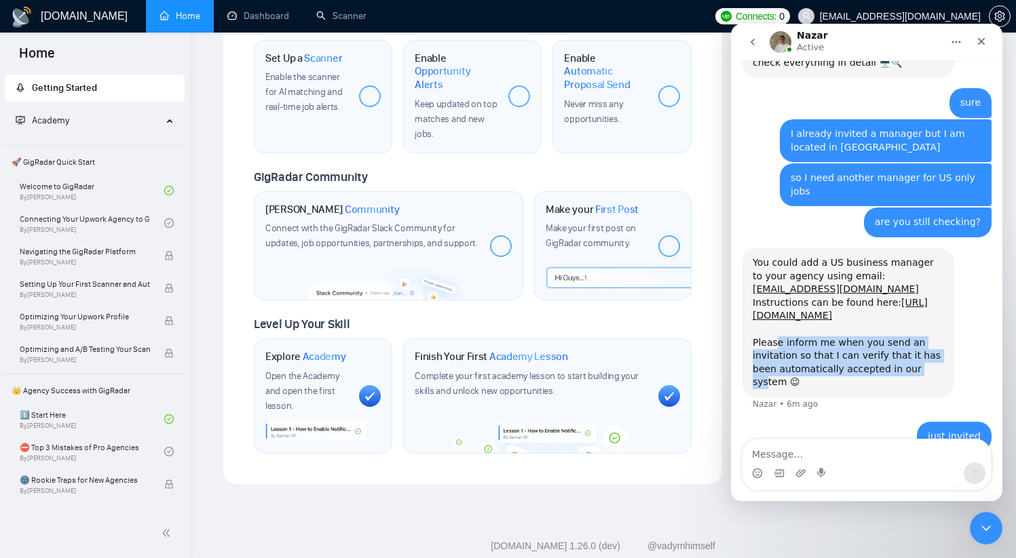
drag, startPoint x: 778, startPoint y: 317, endPoint x: 924, endPoint y: 345, distance: 149.3
click at [924, 345] on div "Please inform me when you send an invitation so that I can verify that it has b…" at bounding box center [848, 363] width 190 height 53
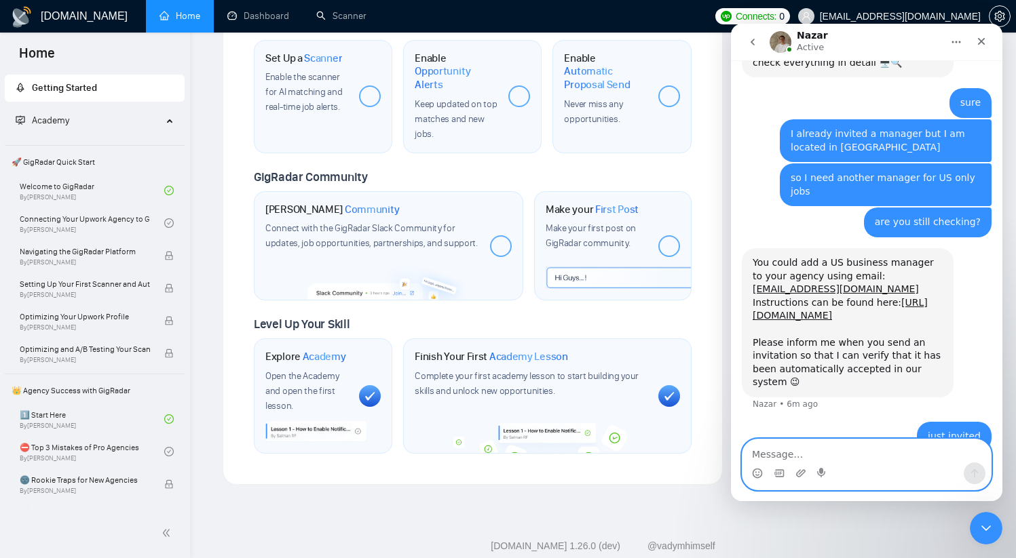
click at [793, 457] on textarea "Message…" at bounding box center [866, 451] width 248 height 23
type textarea "can you accept?"
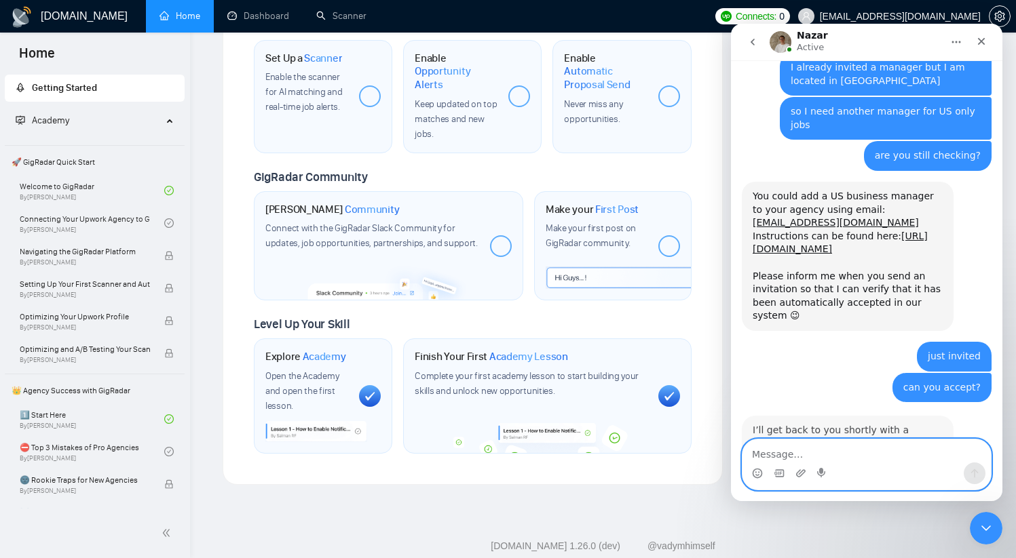
scroll to position [698, 0]
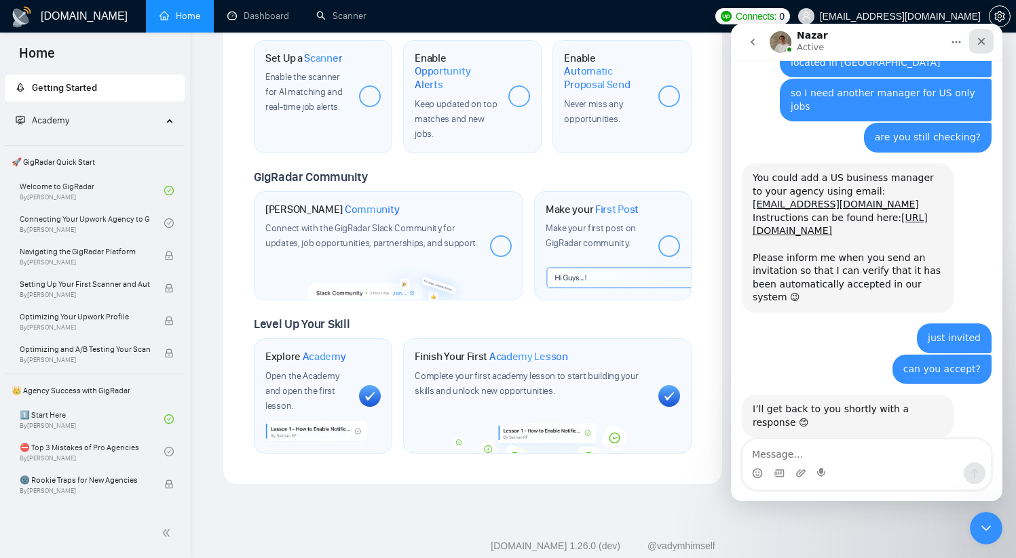
click at [972, 43] on div "Close" at bounding box center [981, 41] width 24 height 24
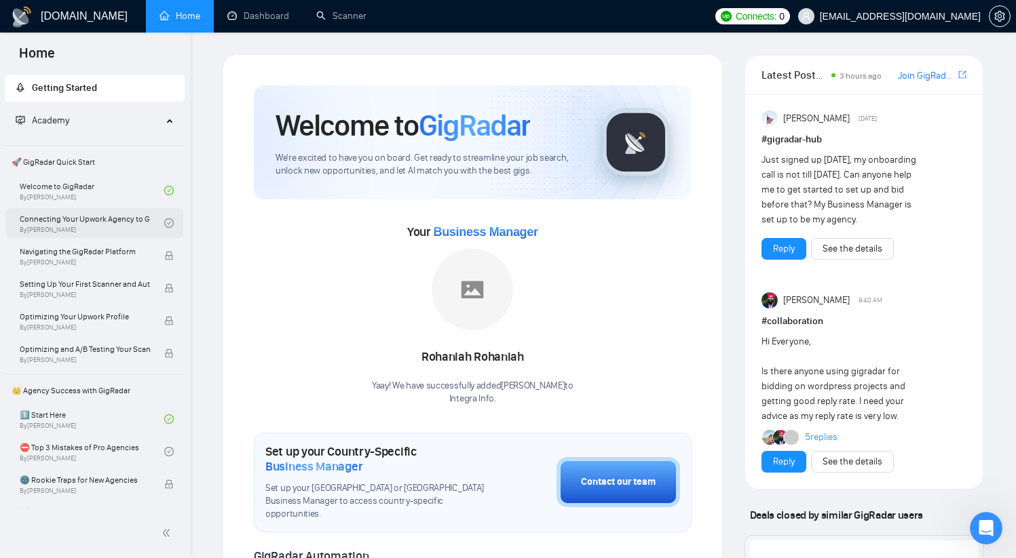
click at [68, 214] on link "Connecting Your Upwork Agency to GigRadar By Vlad Timinsky" at bounding box center [92, 223] width 145 height 30
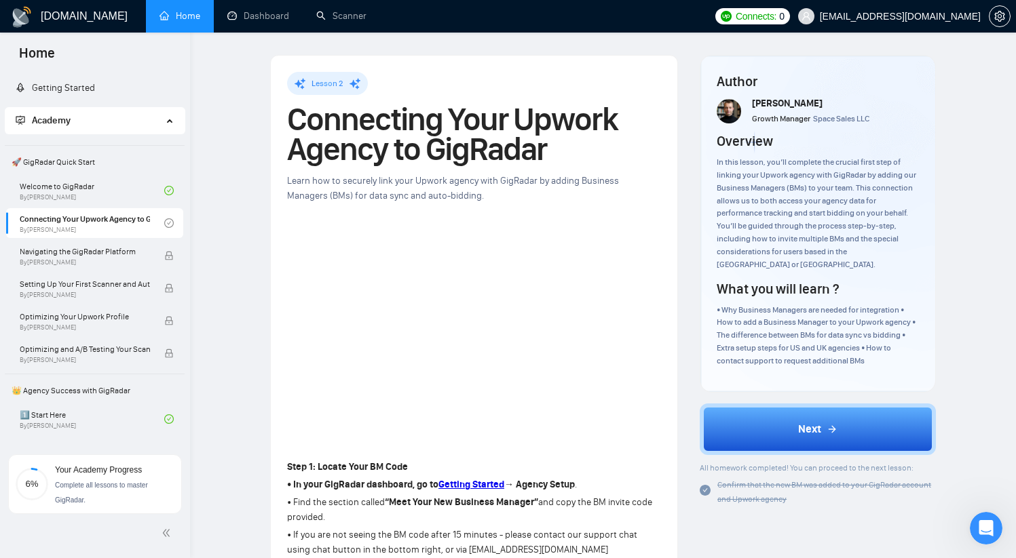
click at [705, 485] on icon "check-circle" at bounding box center [705, 490] width 11 height 11
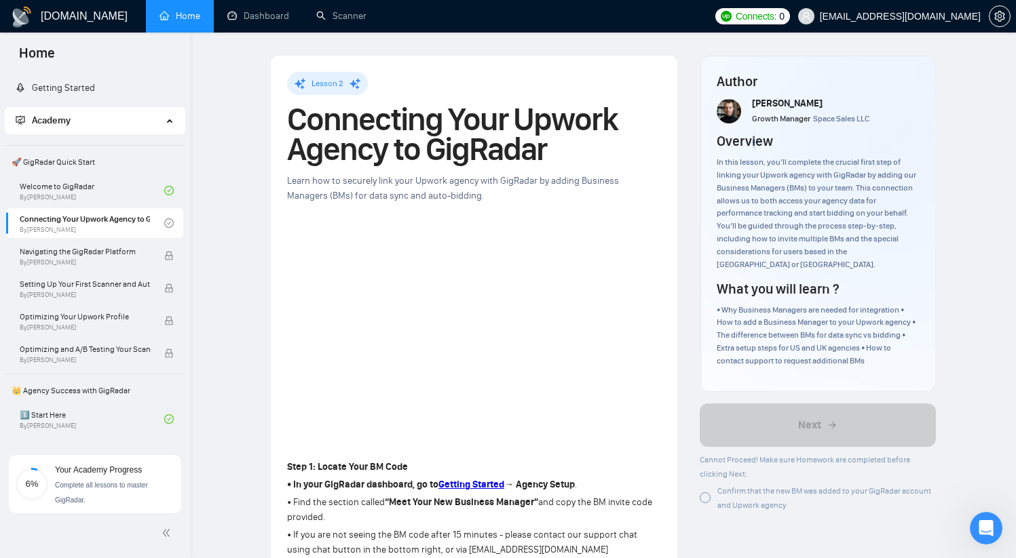
click at [706, 493] on div at bounding box center [705, 498] width 11 height 11
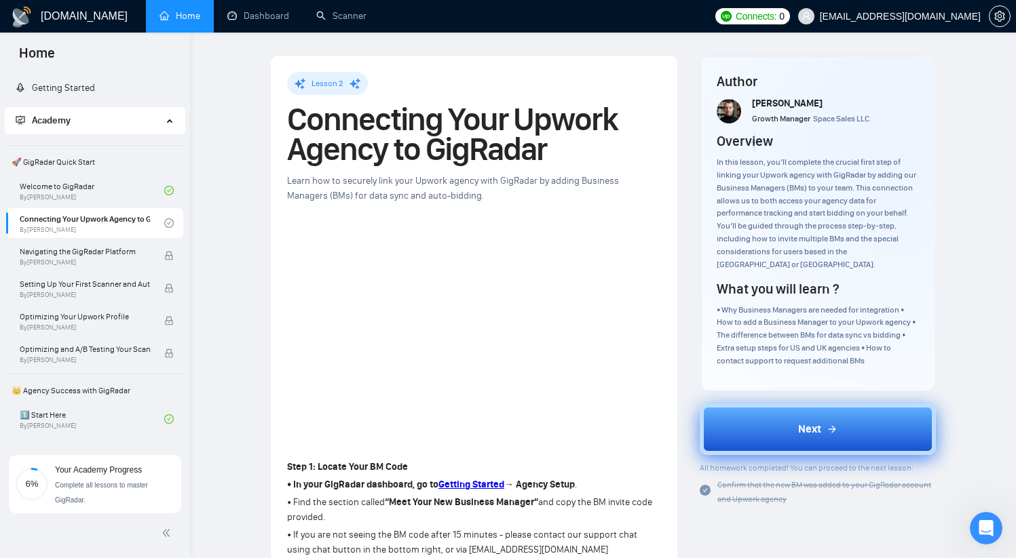
click at [777, 425] on button "Next" at bounding box center [818, 430] width 236 height 52
